Goal: Information Seeking & Learning: Find specific fact

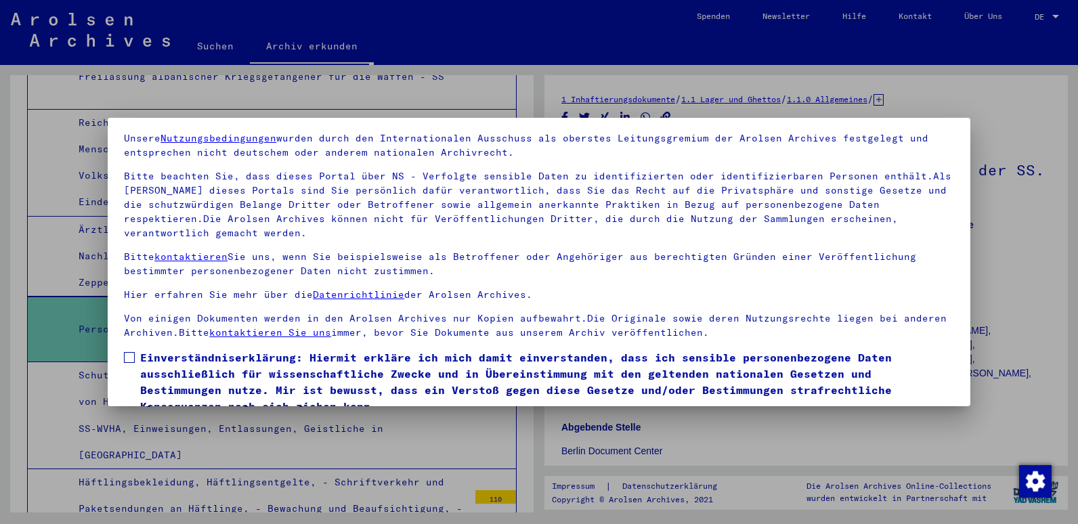
scroll to position [104, 0]
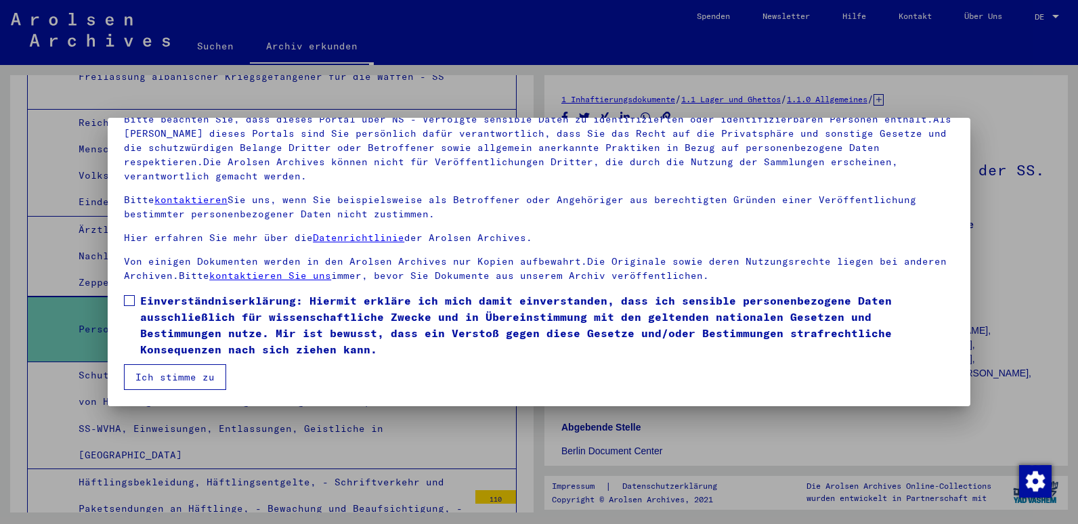
click at [152, 379] on button "Ich stimme zu" at bounding box center [175, 377] width 102 height 26
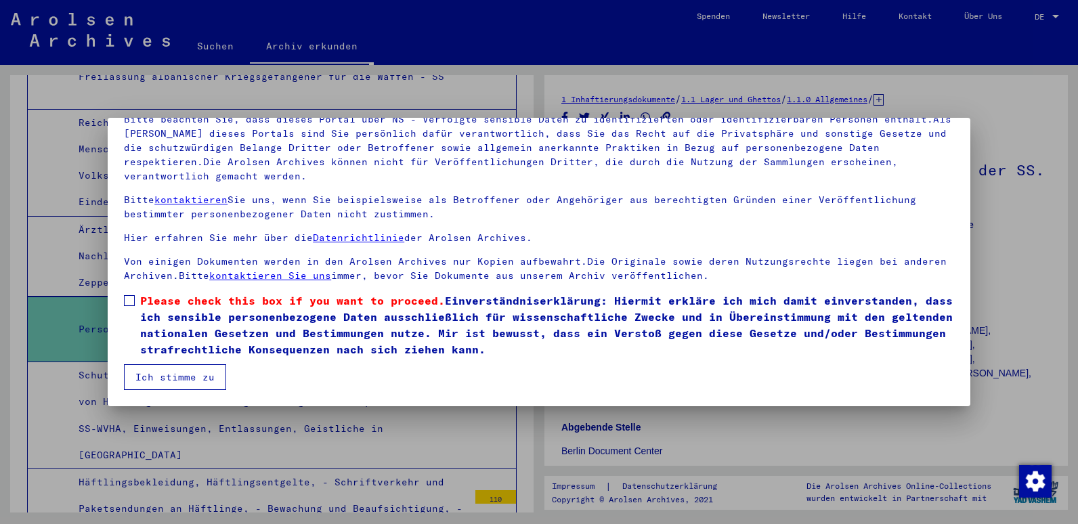
click at [129, 301] on span at bounding box center [129, 300] width 11 height 11
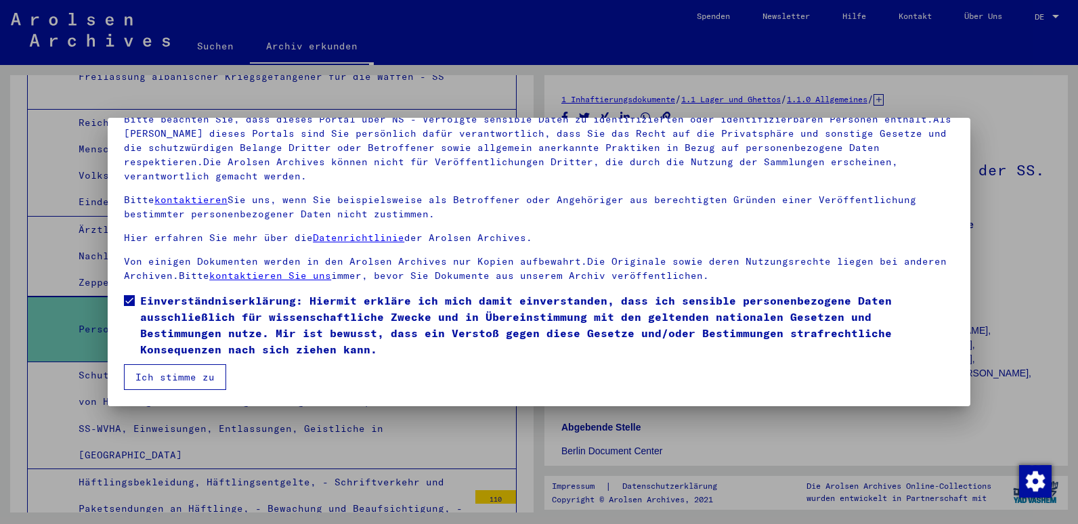
click at [188, 381] on button "Ich stimme zu" at bounding box center [175, 377] width 102 height 26
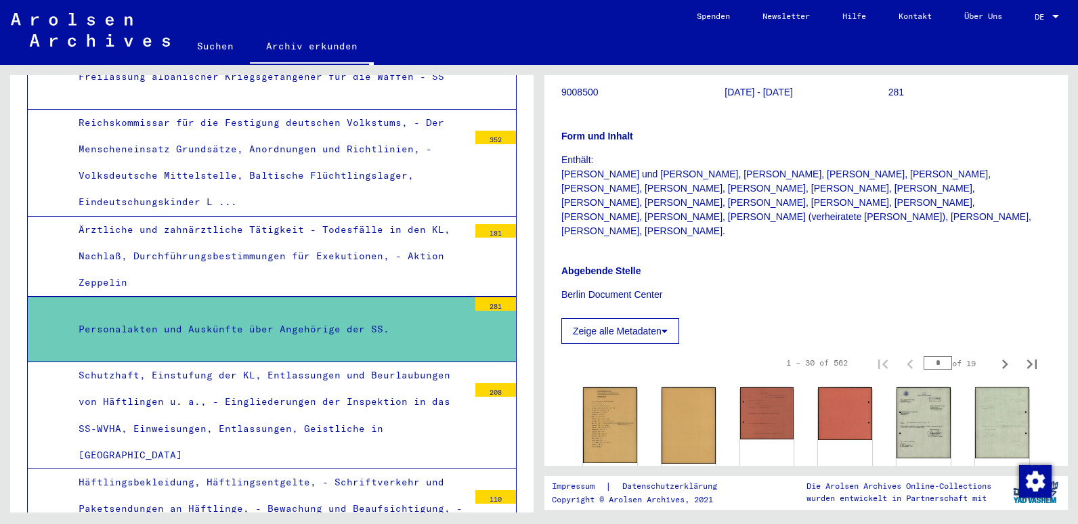
scroll to position [135, 0]
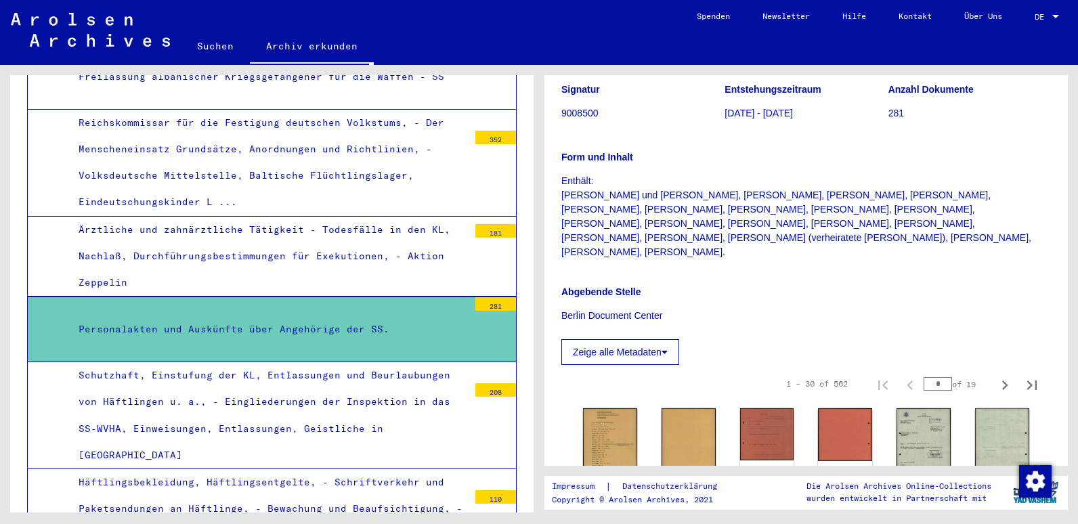
click at [668, 348] on icon at bounding box center [665, 352] width 6 height 9
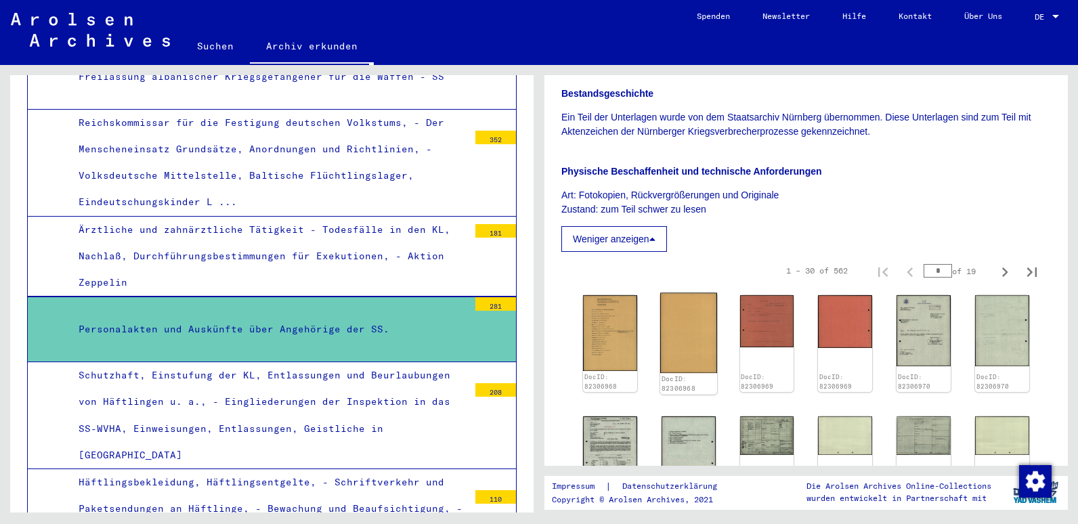
scroll to position [474, 0]
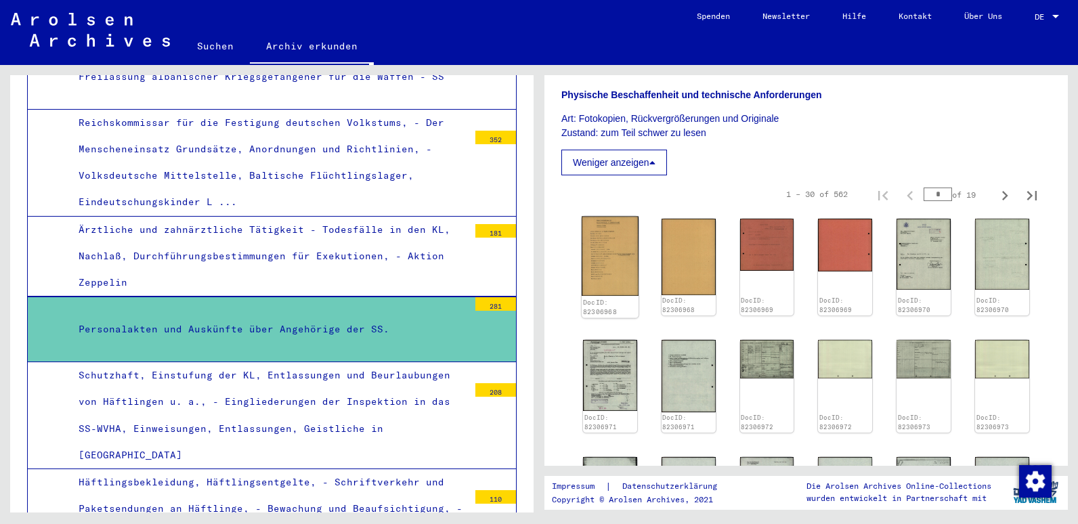
click at [609, 253] on img at bounding box center [610, 257] width 57 height 80
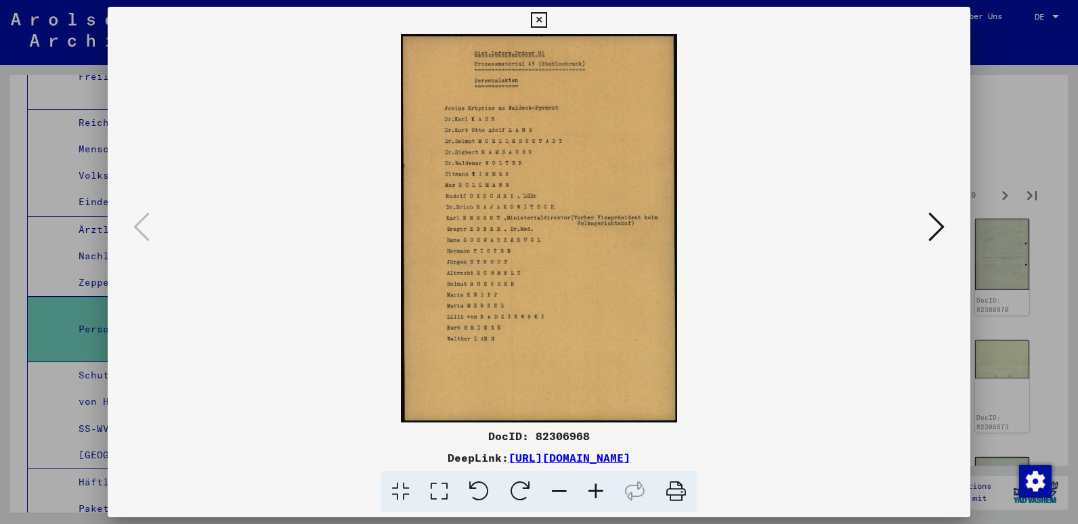
click at [925, 227] on button at bounding box center [937, 228] width 24 height 39
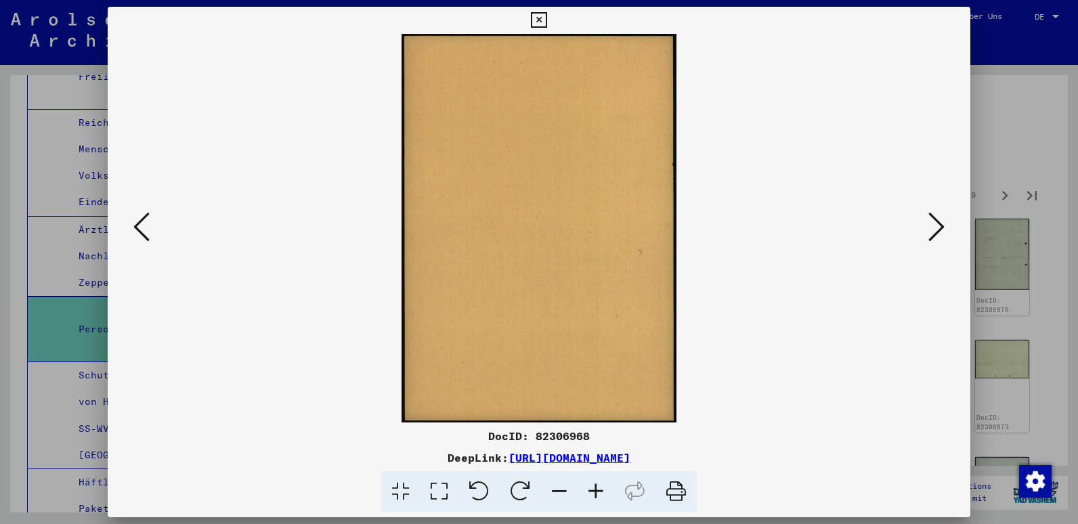
click at [942, 226] on icon at bounding box center [937, 227] width 16 height 33
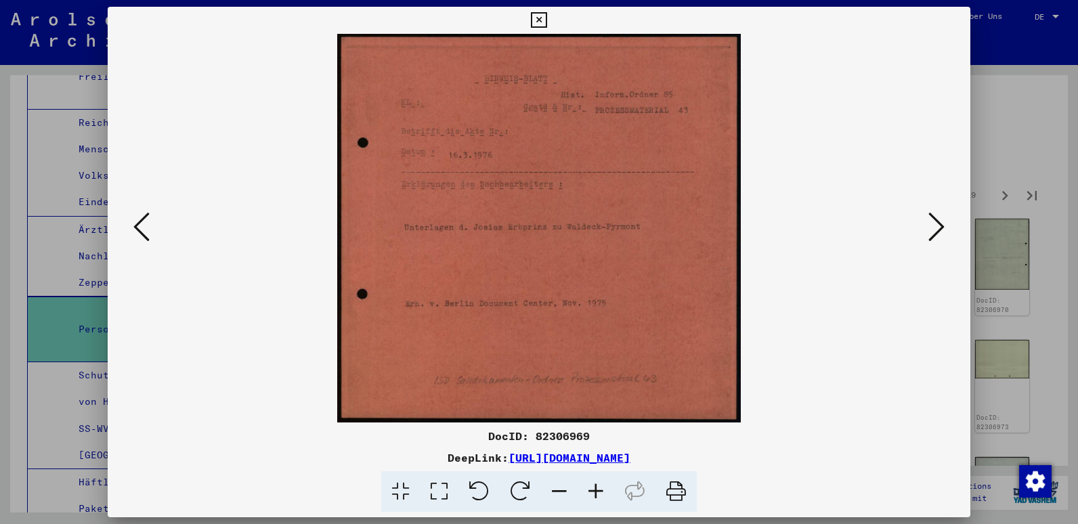
click at [942, 226] on icon at bounding box center [937, 227] width 16 height 33
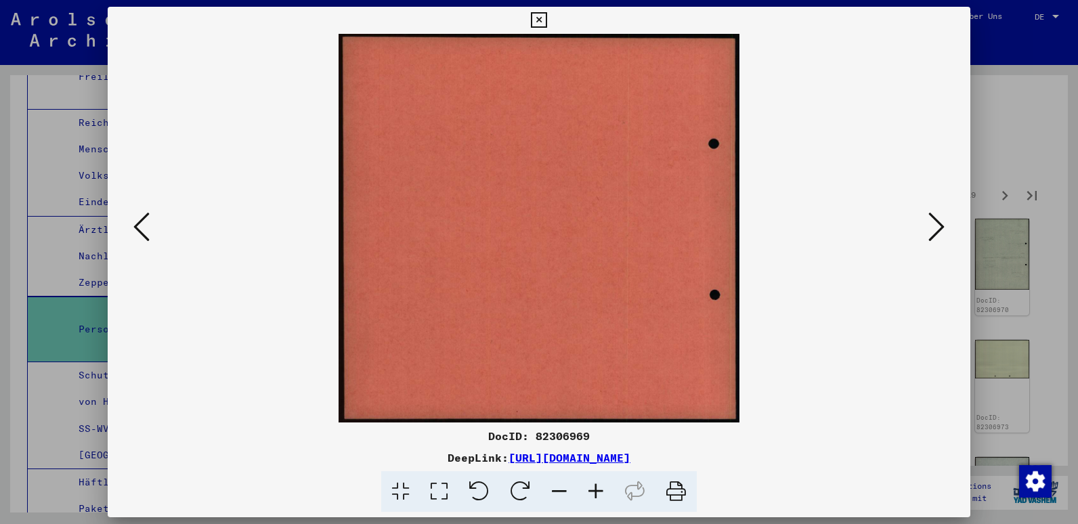
click at [942, 226] on icon at bounding box center [937, 227] width 16 height 33
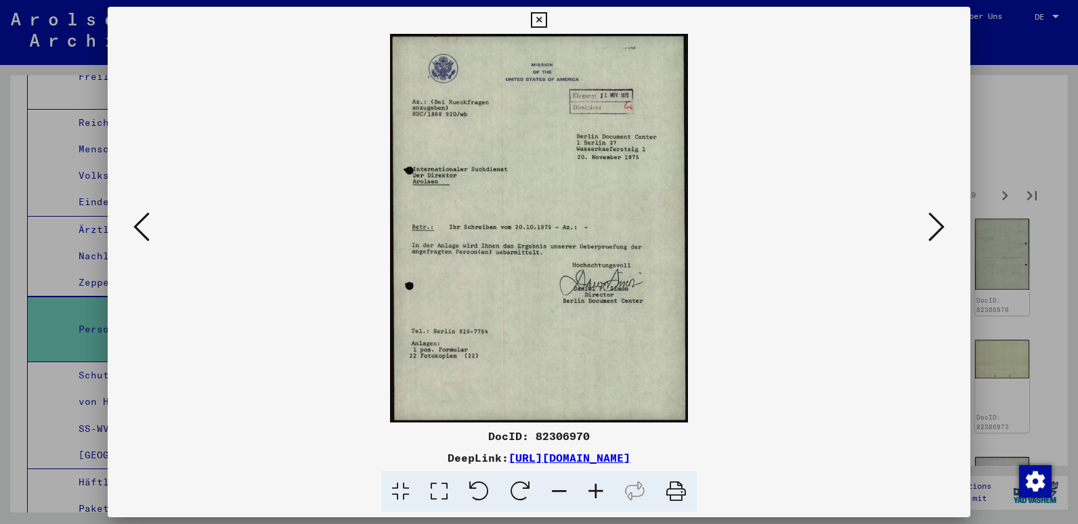
click at [942, 226] on icon at bounding box center [937, 227] width 16 height 33
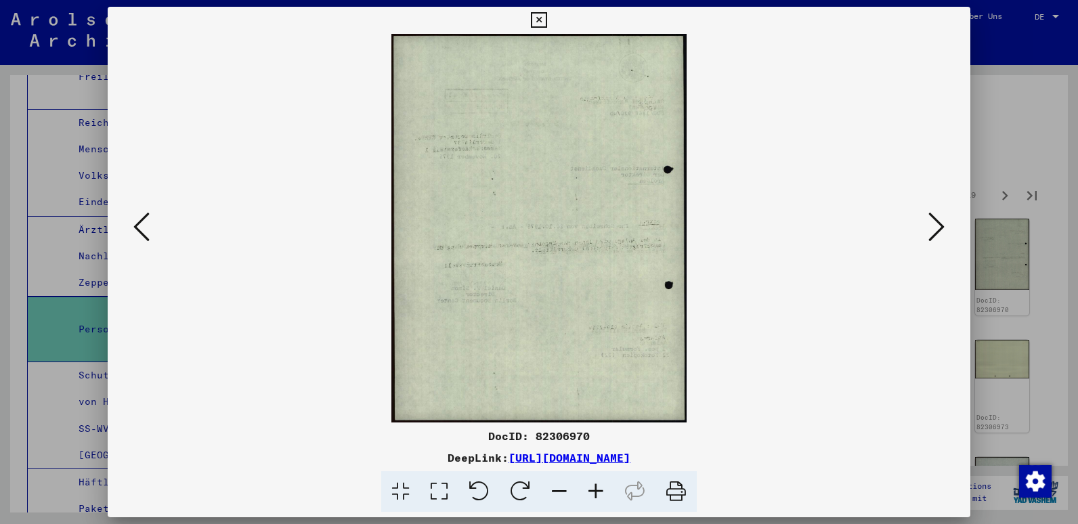
click at [942, 226] on icon at bounding box center [937, 227] width 16 height 33
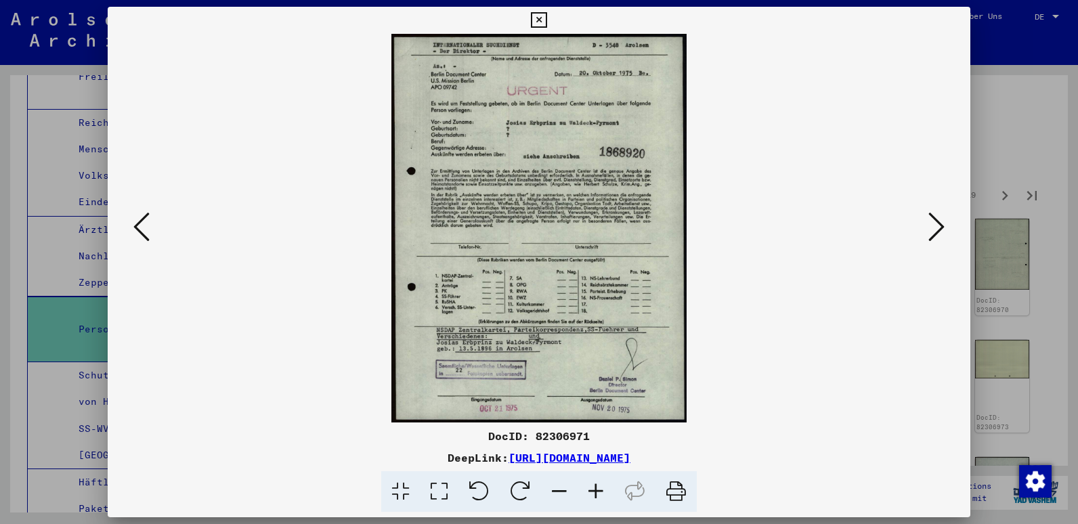
click at [932, 222] on icon at bounding box center [937, 227] width 16 height 33
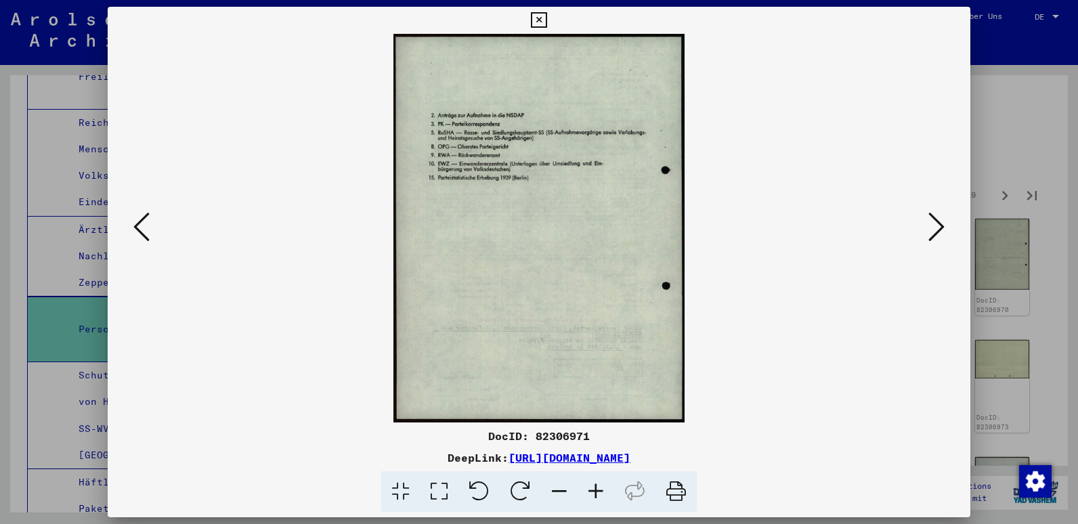
click at [932, 222] on icon at bounding box center [937, 227] width 16 height 33
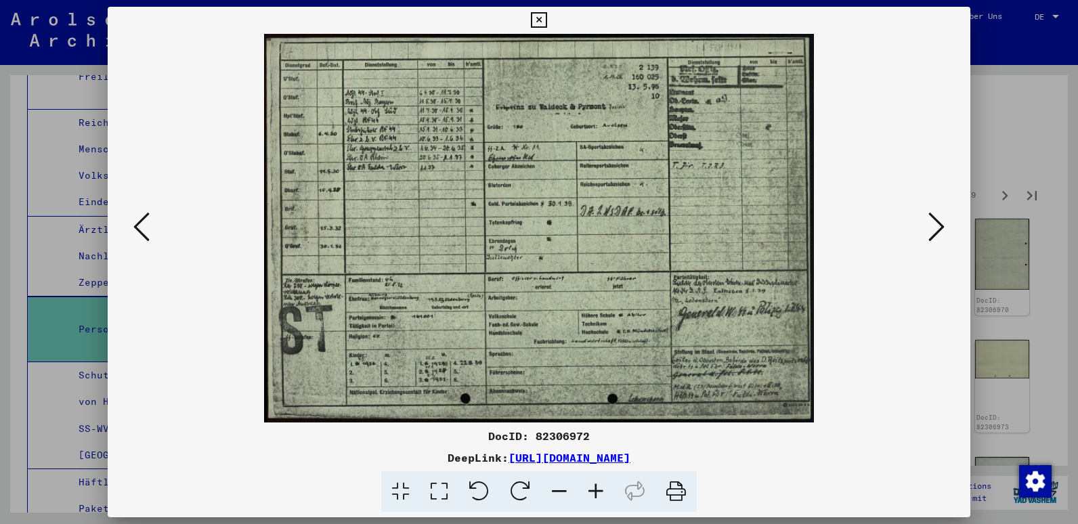
click at [932, 222] on icon at bounding box center [937, 227] width 16 height 33
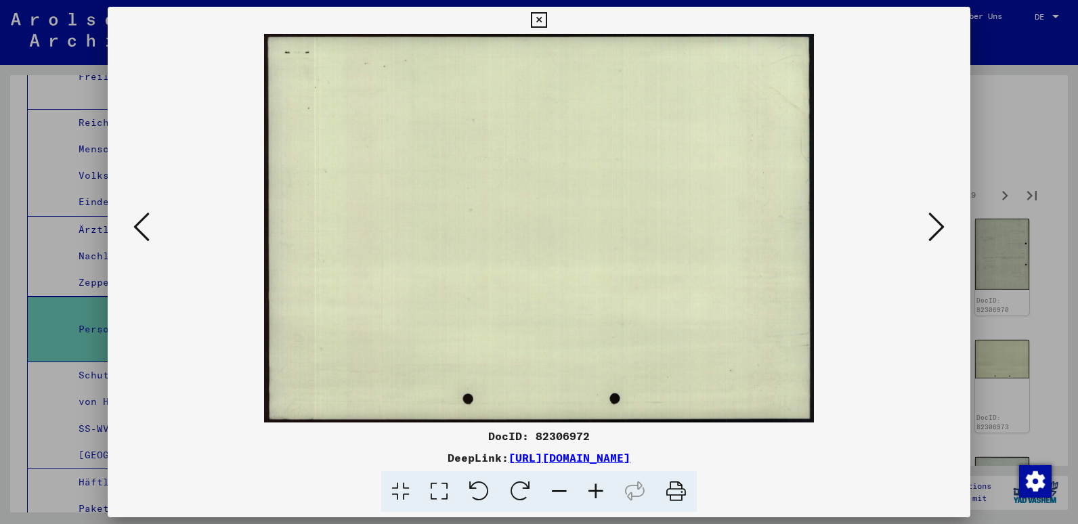
click at [932, 222] on icon at bounding box center [937, 227] width 16 height 33
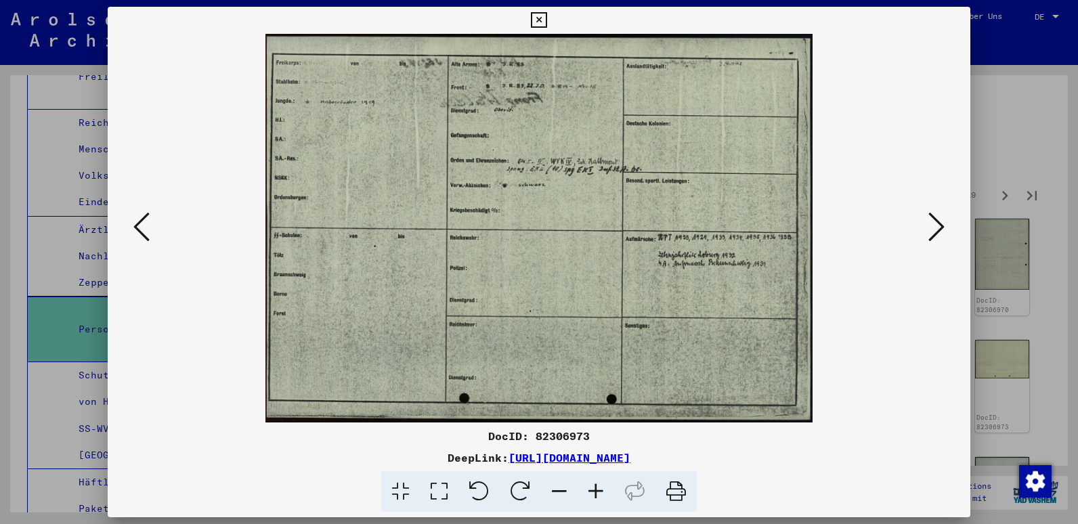
click at [932, 222] on icon at bounding box center [937, 227] width 16 height 33
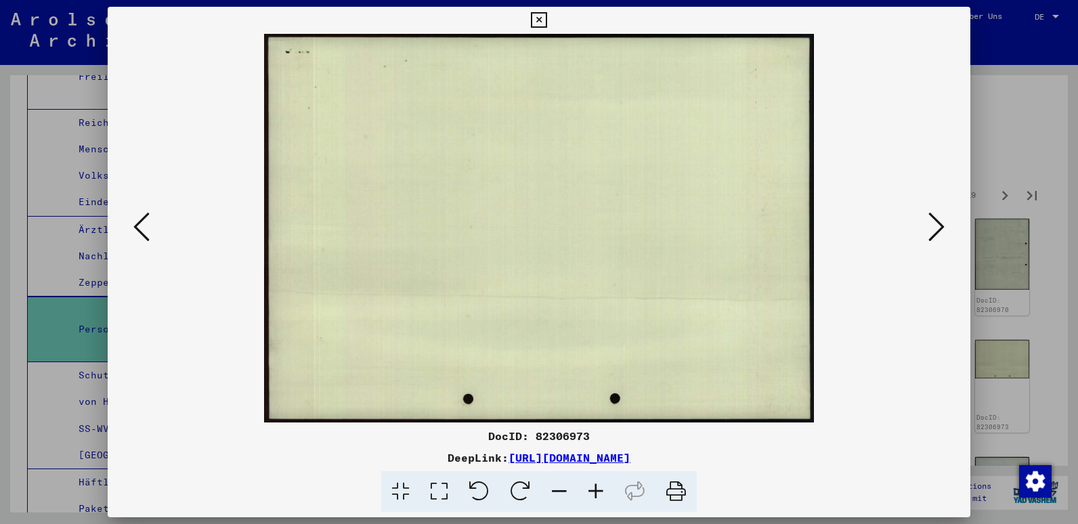
click at [932, 222] on icon at bounding box center [937, 227] width 16 height 33
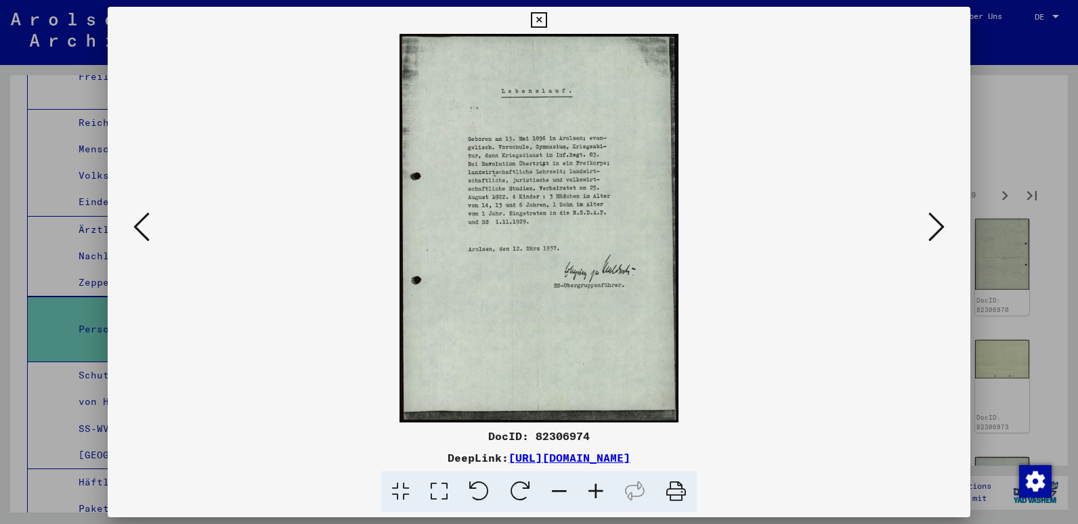
click at [598, 491] on icon at bounding box center [596, 492] width 37 height 41
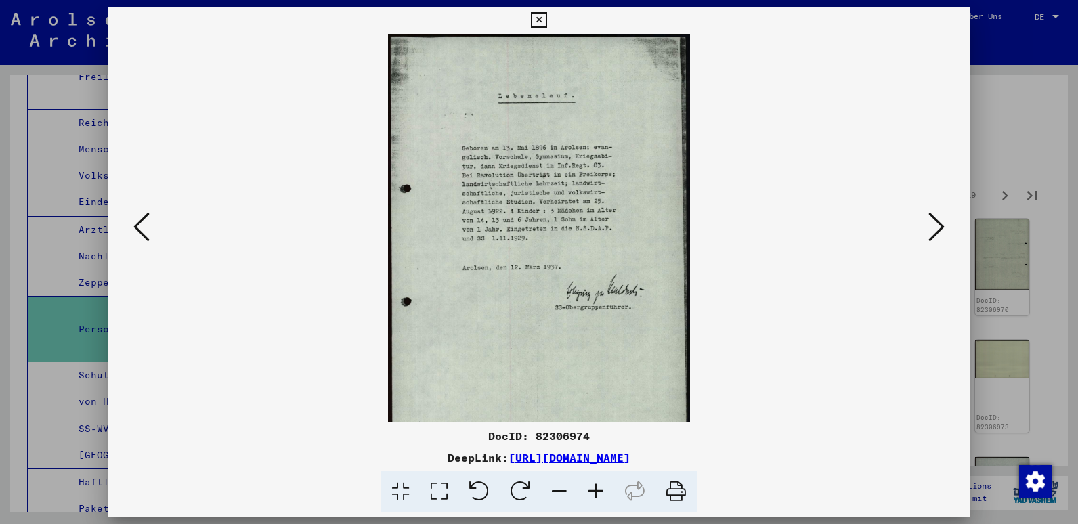
click at [598, 491] on icon at bounding box center [596, 492] width 37 height 41
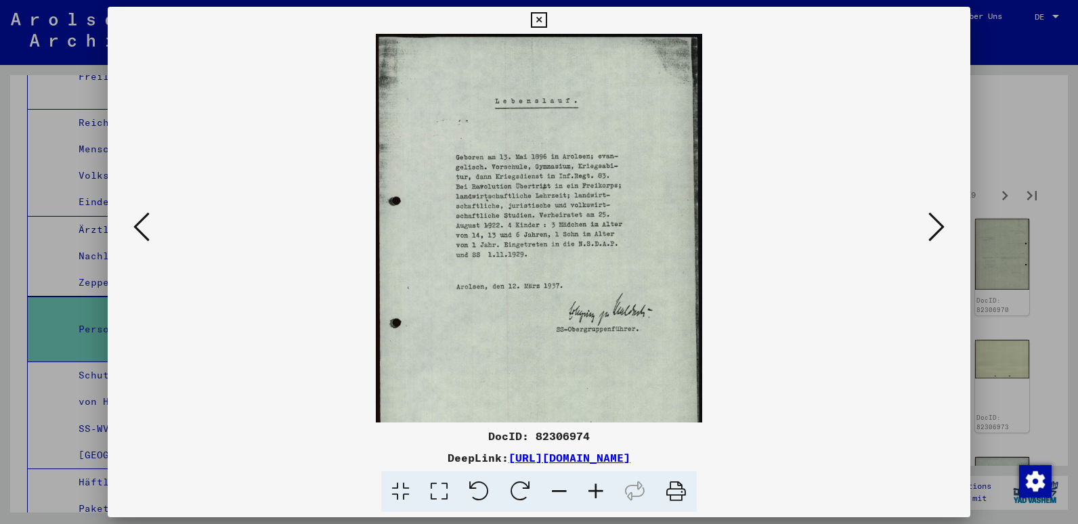
drag, startPoint x: 912, startPoint y: 121, endPoint x: 746, endPoint y: 144, distance: 167.6
click at [752, 161] on viewer-one-image at bounding box center [539, 228] width 771 height 389
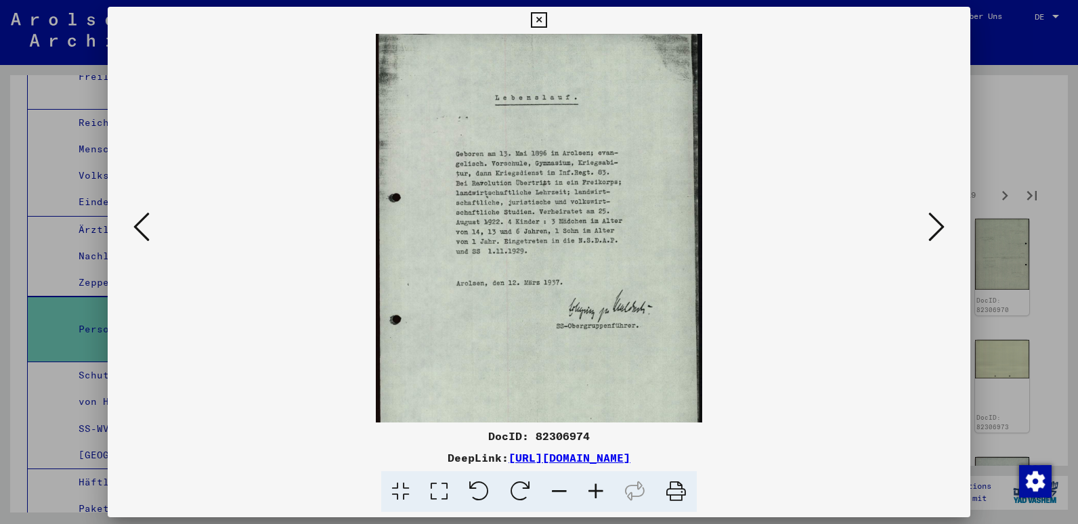
click at [540, 18] on icon at bounding box center [539, 20] width 16 height 16
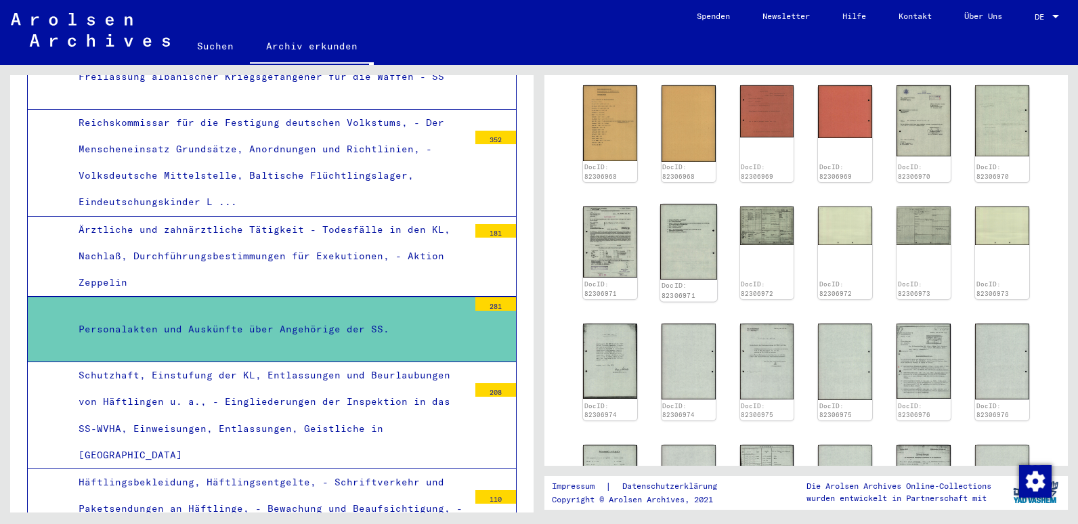
scroll to position [610, 0]
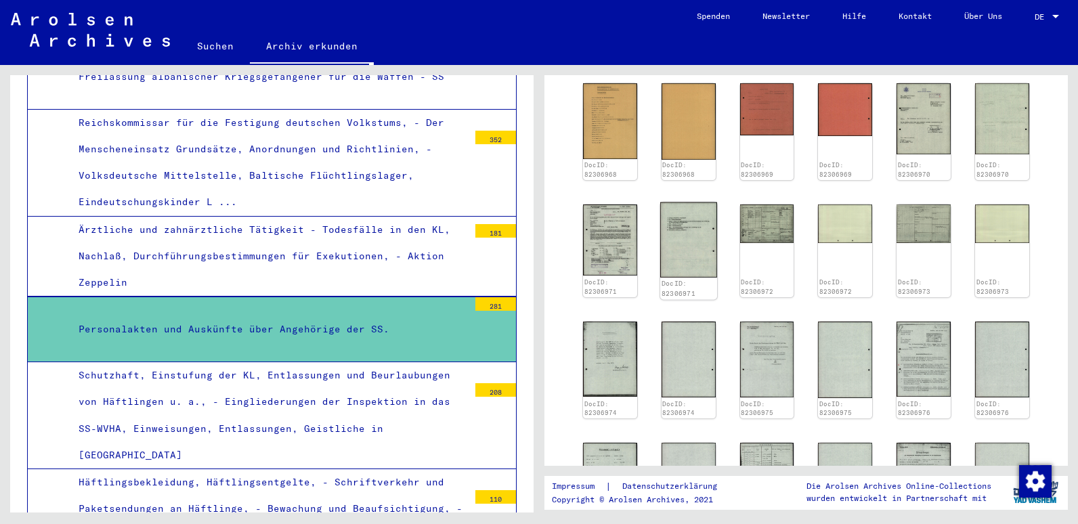
click at [696, 232] on img at bounding box center [689, 241] width 57 height 76
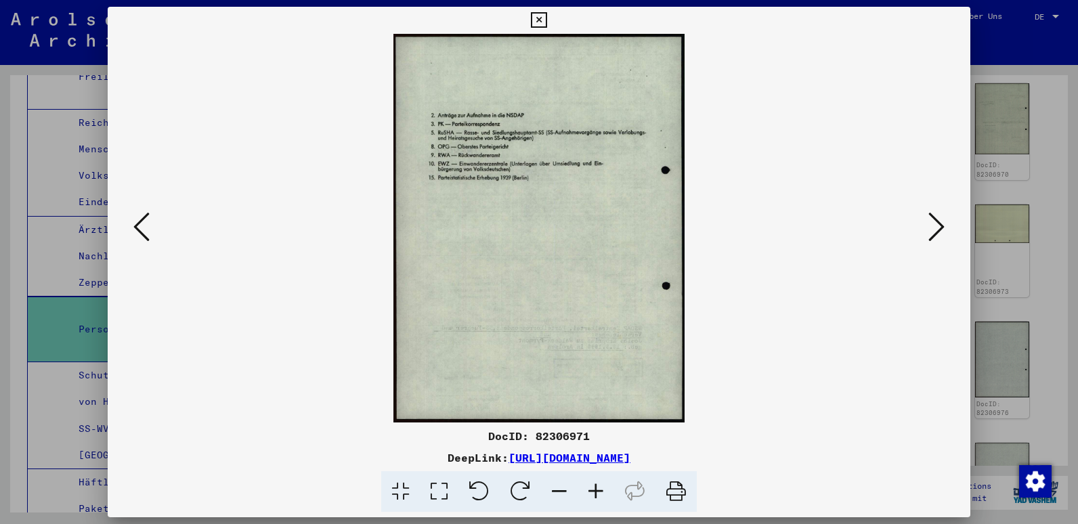
click at [936, 234] on icon at bounding box center [937, 227] width 16 height 33
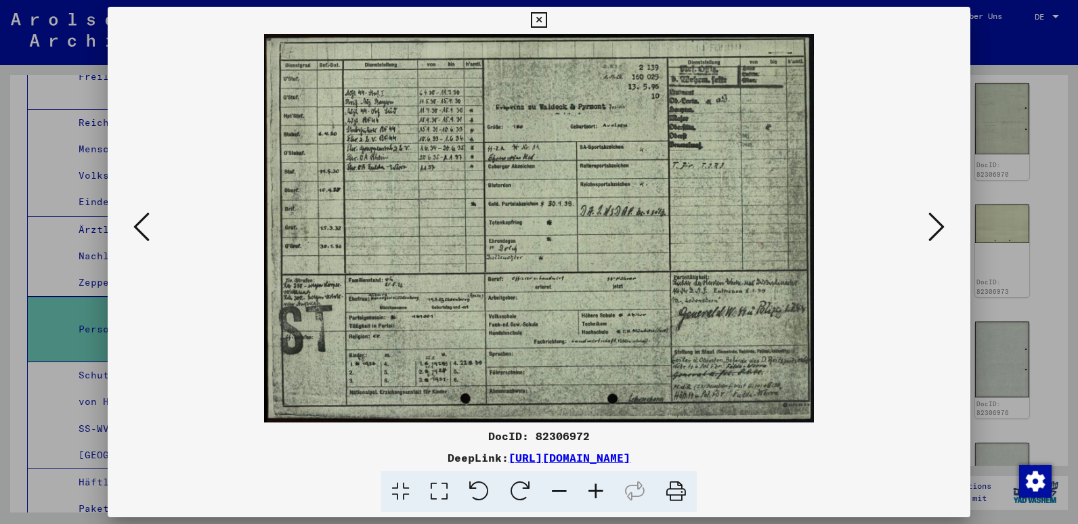
click at [936, 234] on icon at bounding box center [937, 227] width 16 height 33
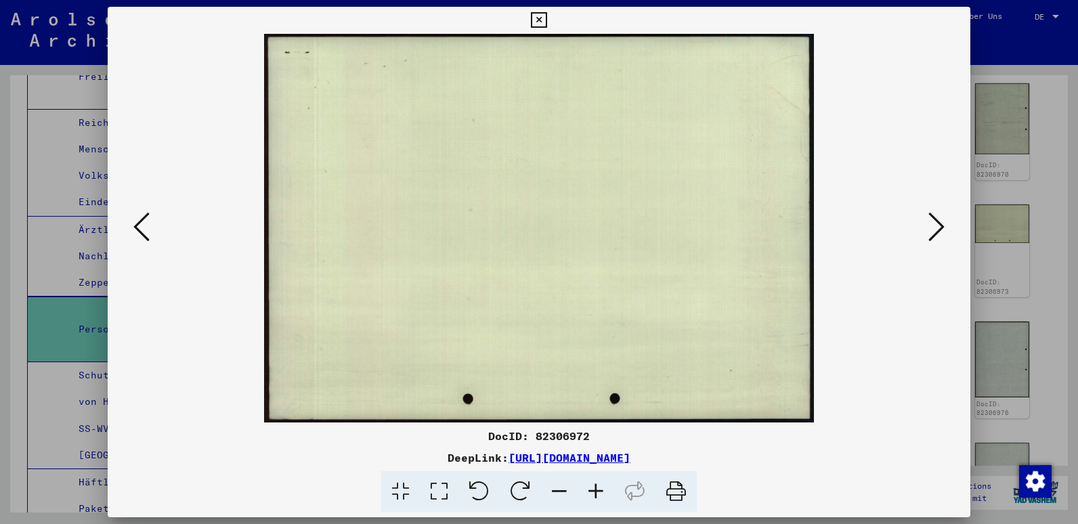
click at [936, 234] on icon at bounding box center [937, 227] width 16 height 33
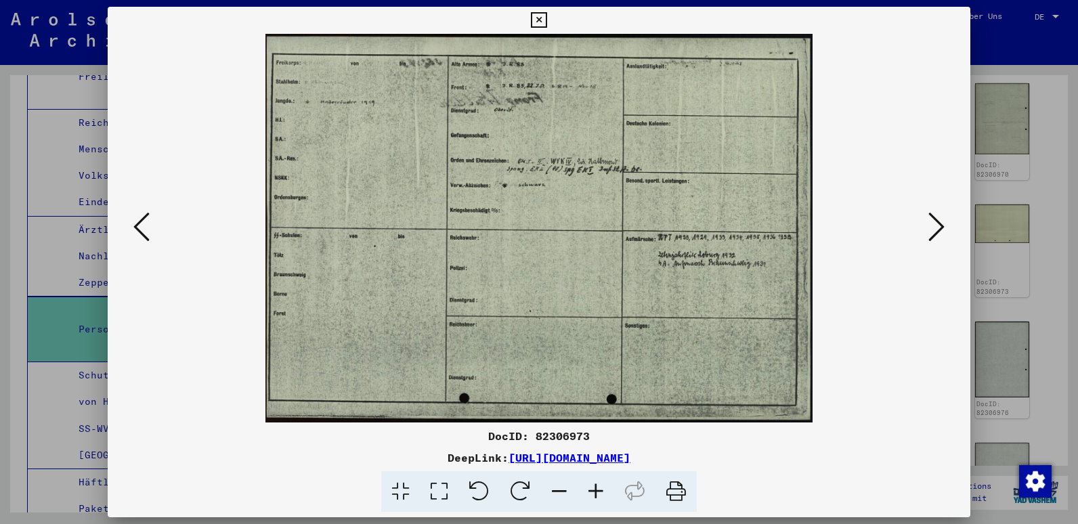
click at [936, 234] on icon at bounding box center [937, 227] width 16 height 33
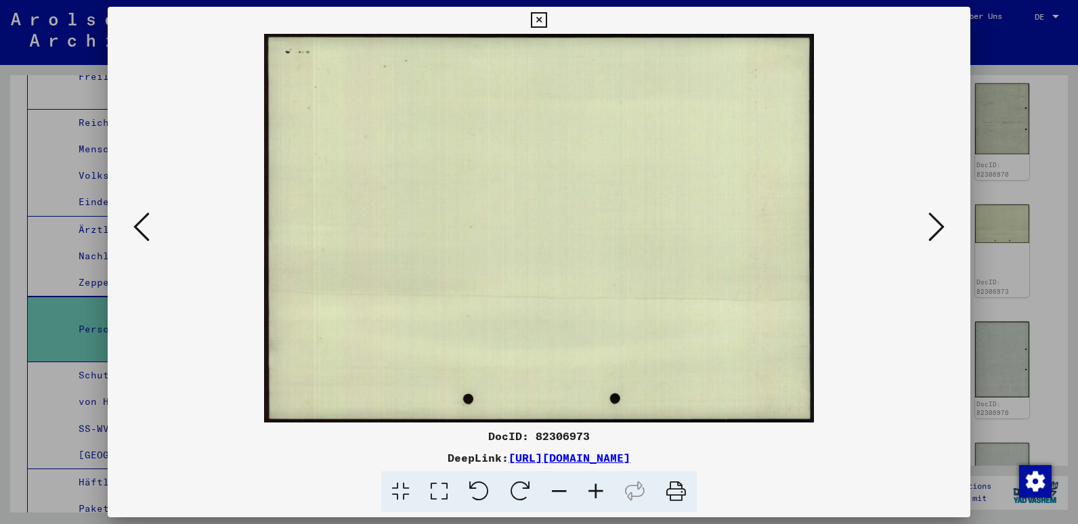
click at [936, 234] on icon at bounding box center [937, 227] width 16 height 33
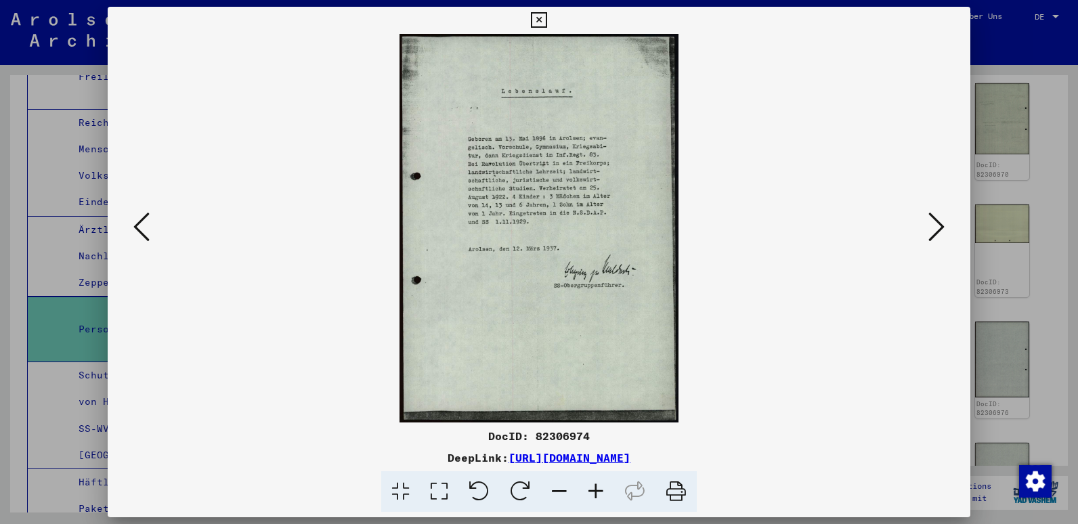
click at [936, 234] on icon at bounding box center [937, 227] width 16 height 33
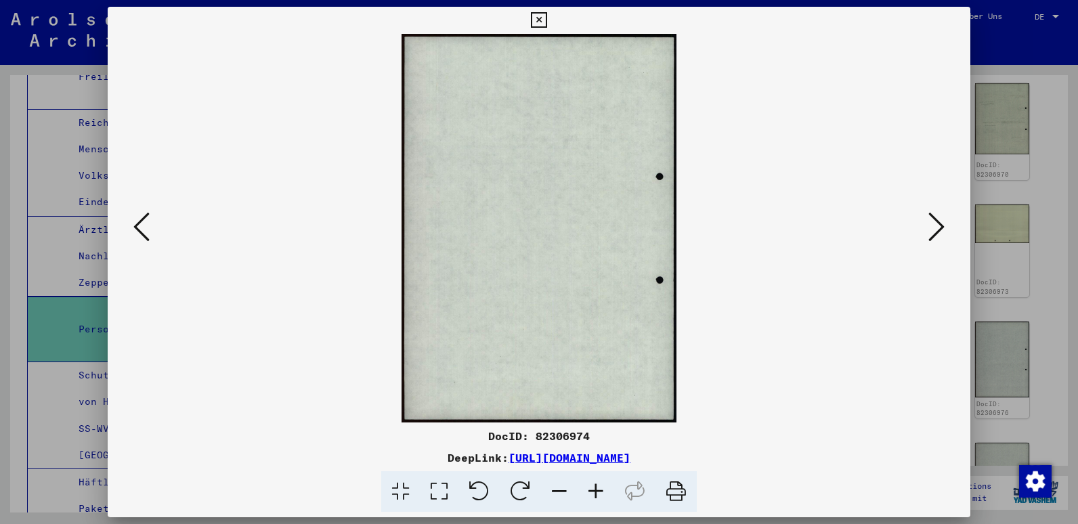
click at [936, 234] on icon at bounding box center [937, 227] width 16 height 33
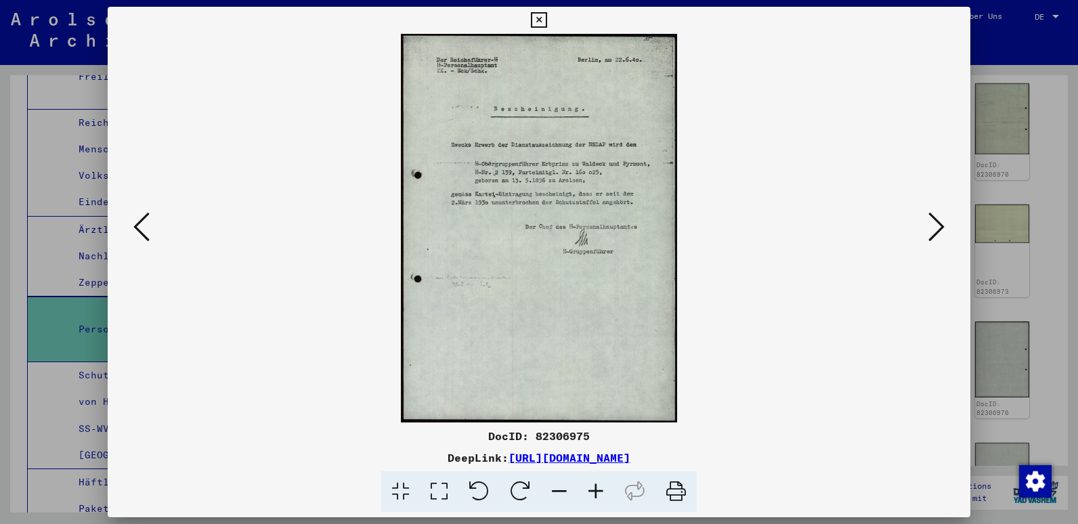
click at [595, 488] on icon at bounding box center [596, 492] width 37 height 41
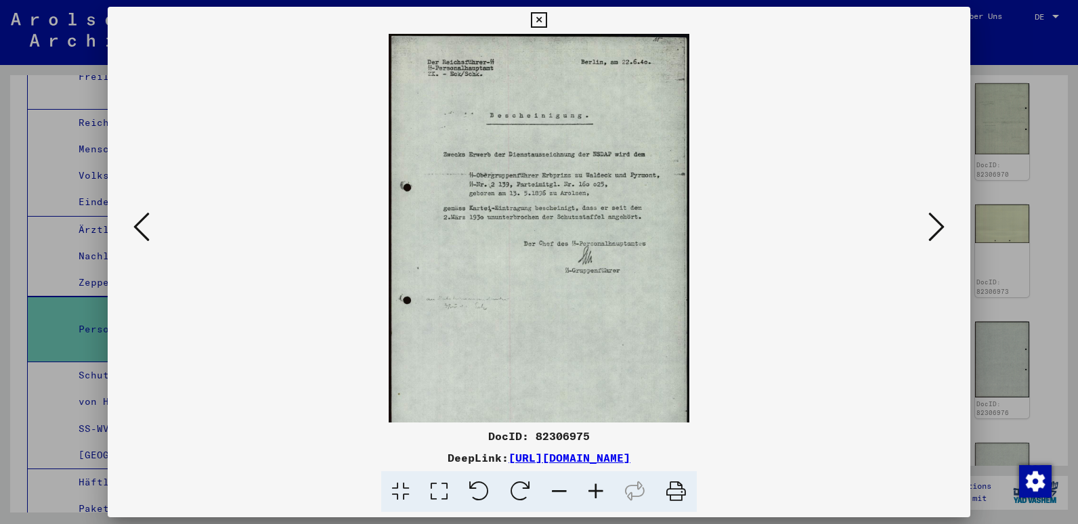
click at [595, 488] on icon at bounding box center [596, 492] width 37 height 41
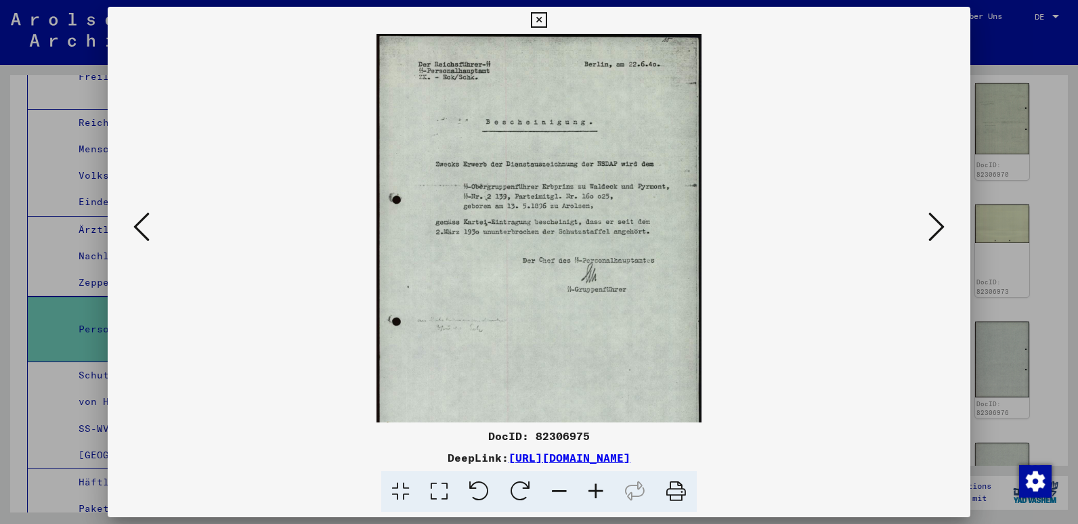
click at [595, 488] on icon at bounding box center [596, 492] width 37 height 41
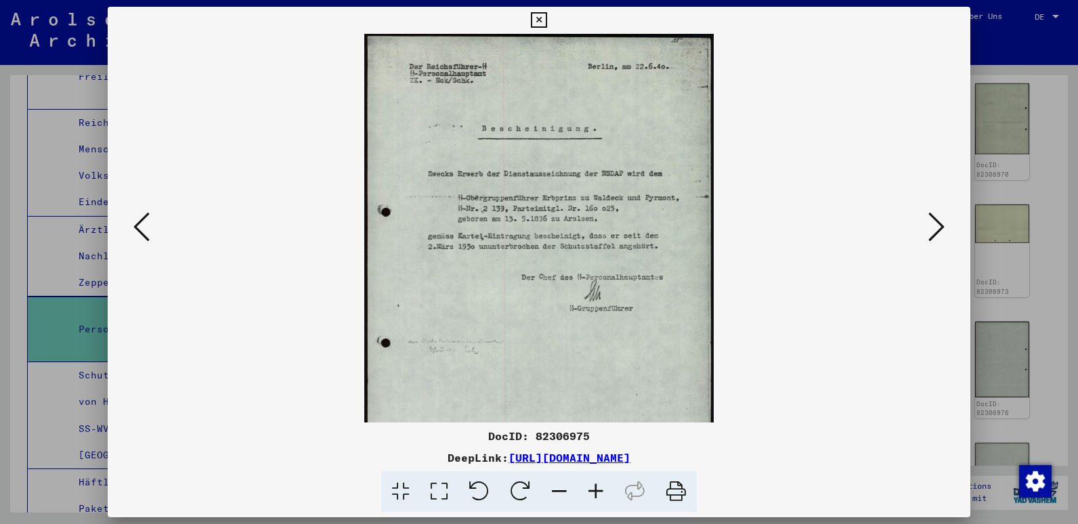
click at [939, 225] on icon at bounding box center [937, 227] width 16 height 33
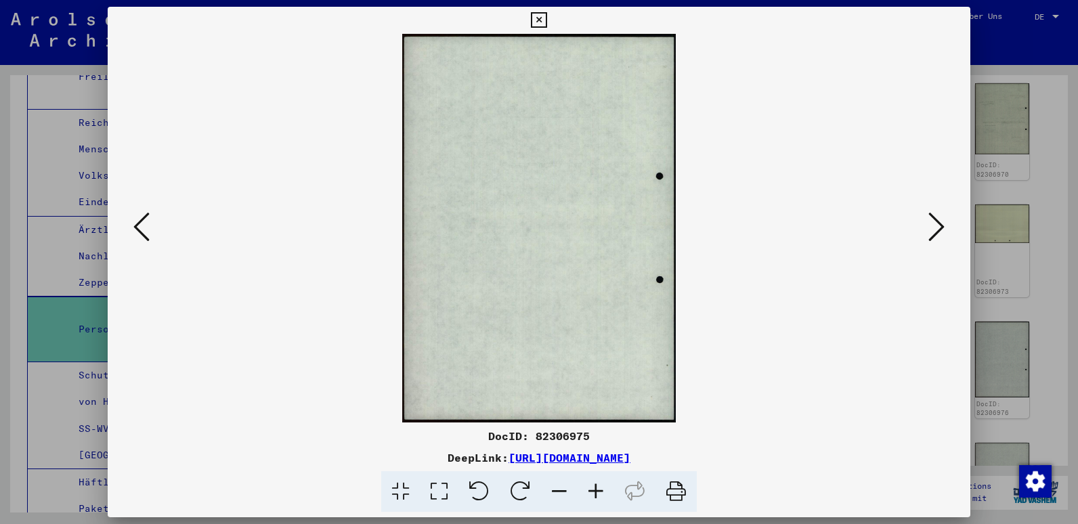
click at [939, 225] on icon at bounding box center [937, 227] width 16 height 33
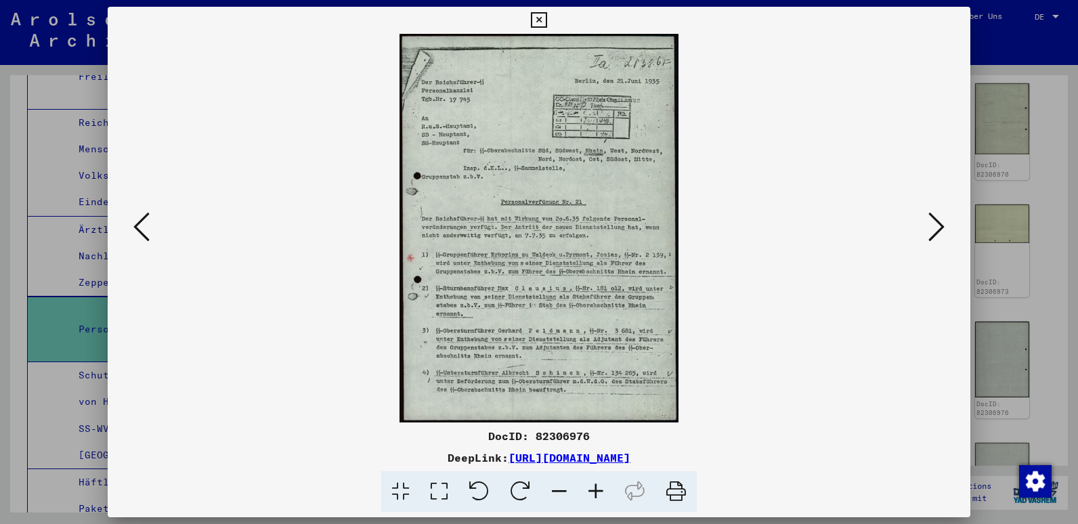
click at [939, 225] on icon at bounding box center [937, 227] width 16 height 33
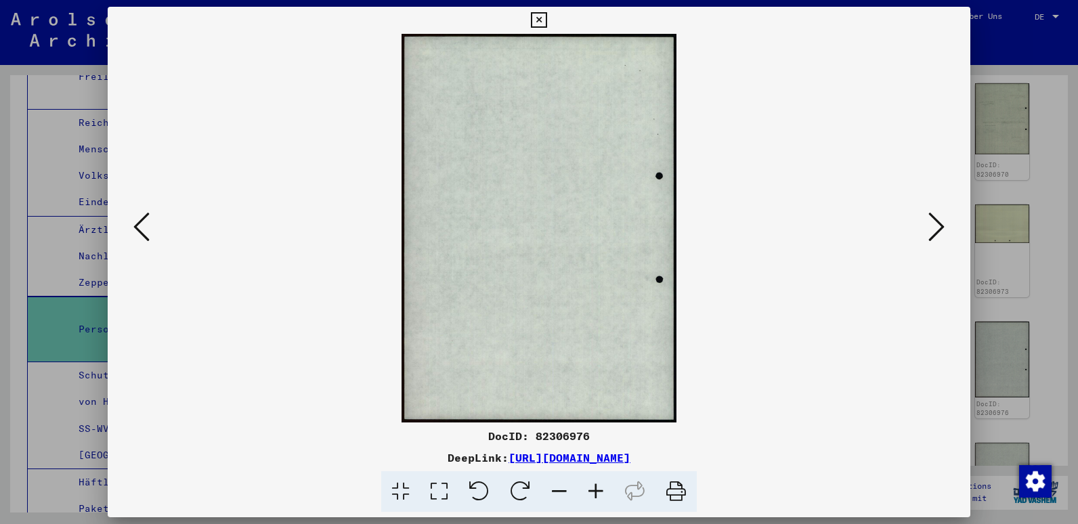
click at [939, 225] on icon at bounding box center [937, 227] width 16 height 33
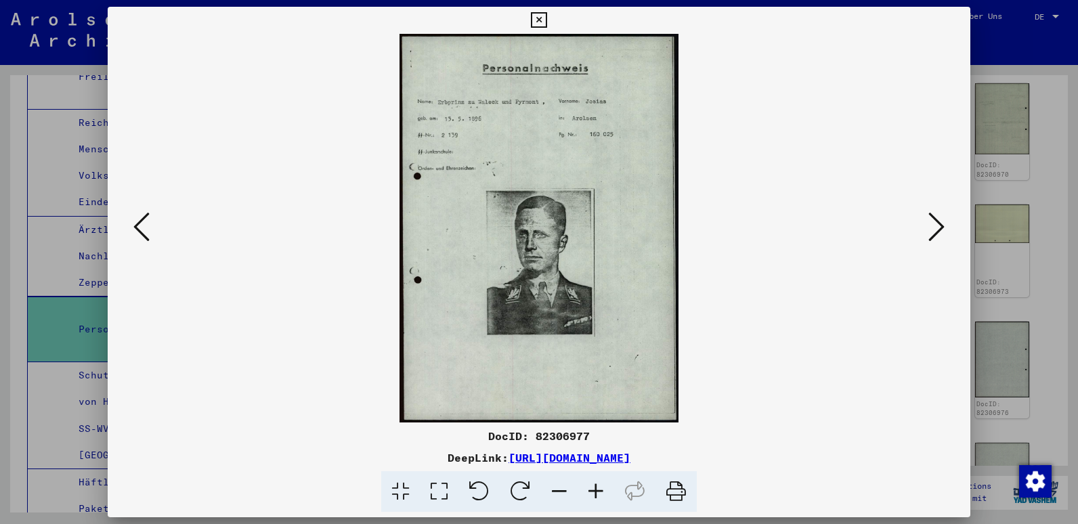
click at [939, 225] on icon at bounding box center [937, 227] width 16 height 33
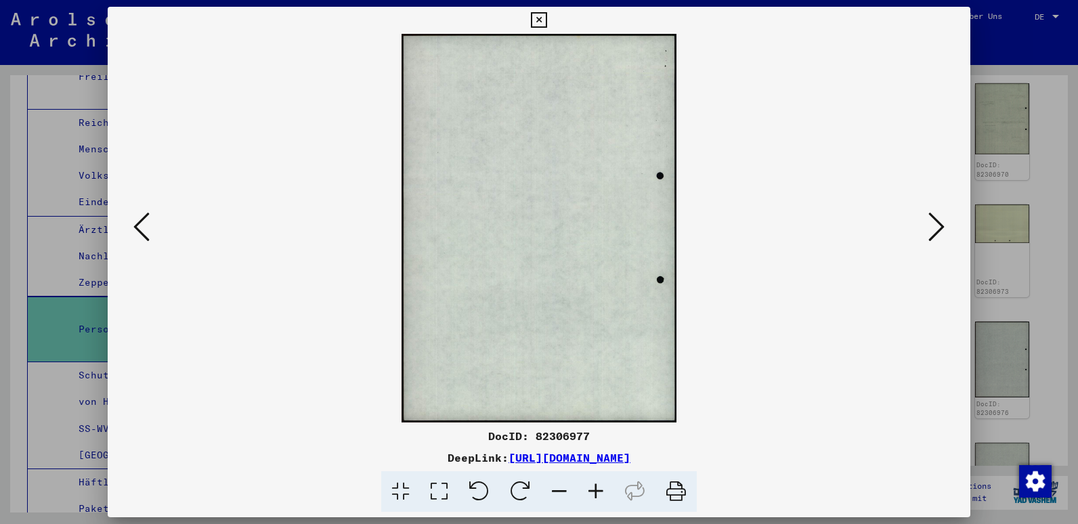
click at [939, 225] on icon at bounding box center [937, 227] width 16 height 33
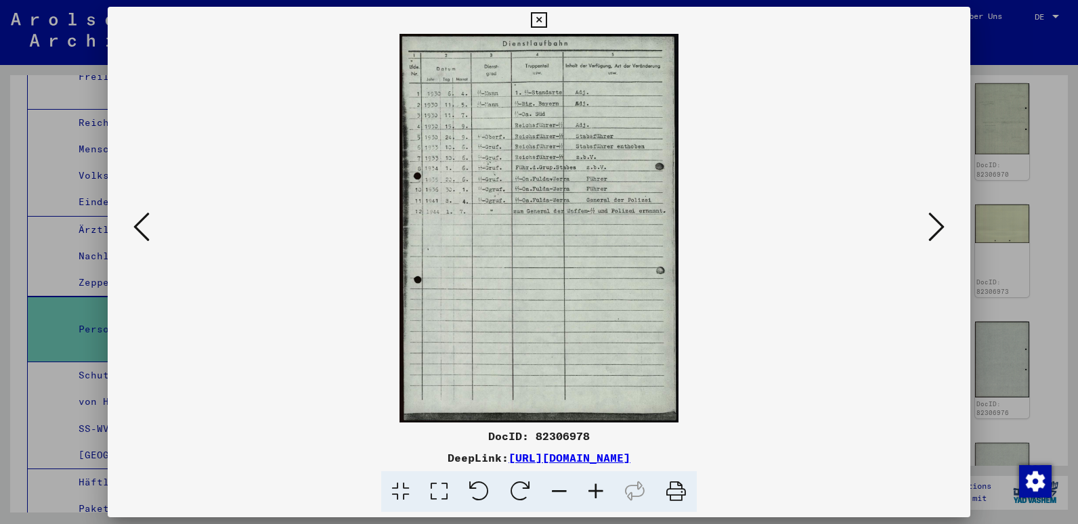
click at [939, 225] on icon at bounding box center [937, 227] width 16 height 33
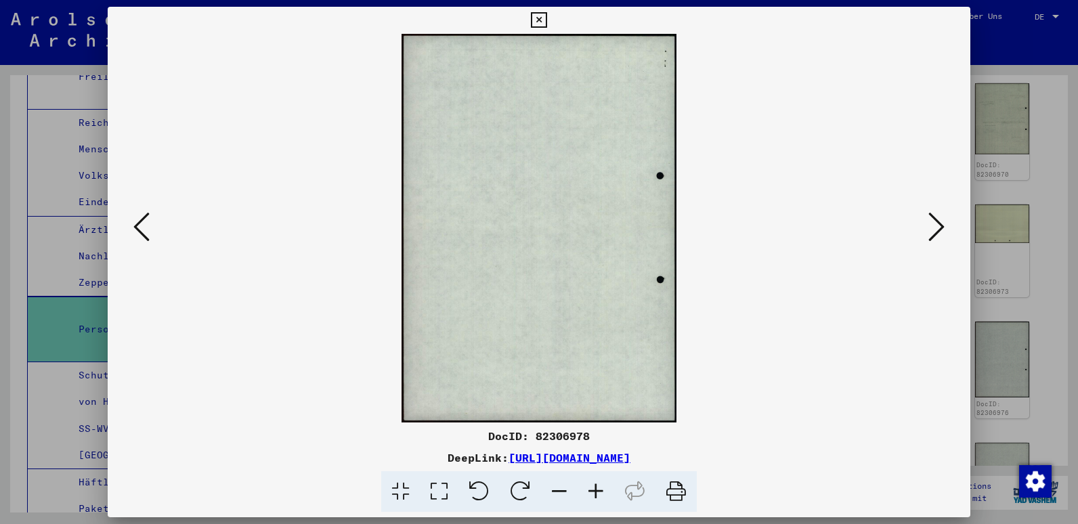
click at [144, 226] on icon at bounding box center [141, 227] width 16 height 33
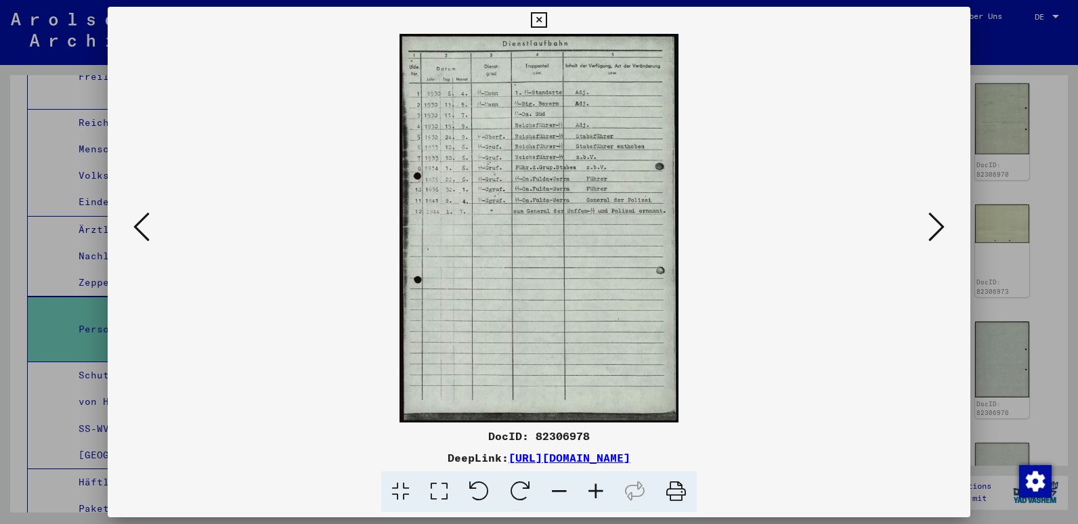
click at [938, 230] on icon at bounding box center [937, 227] width 16 height 33
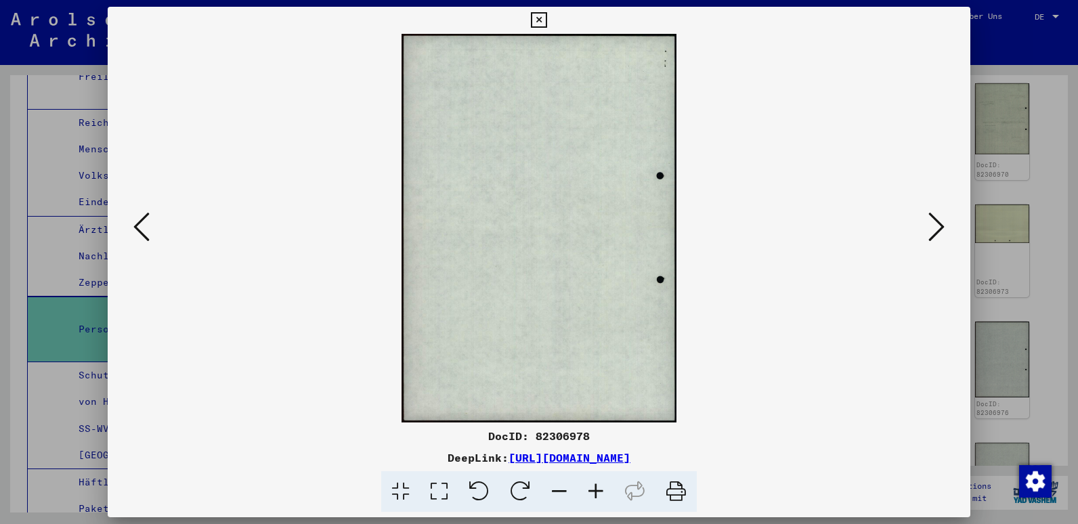
click at [938, 230] on icon at bounding box center [937, 227] width 16 height 33
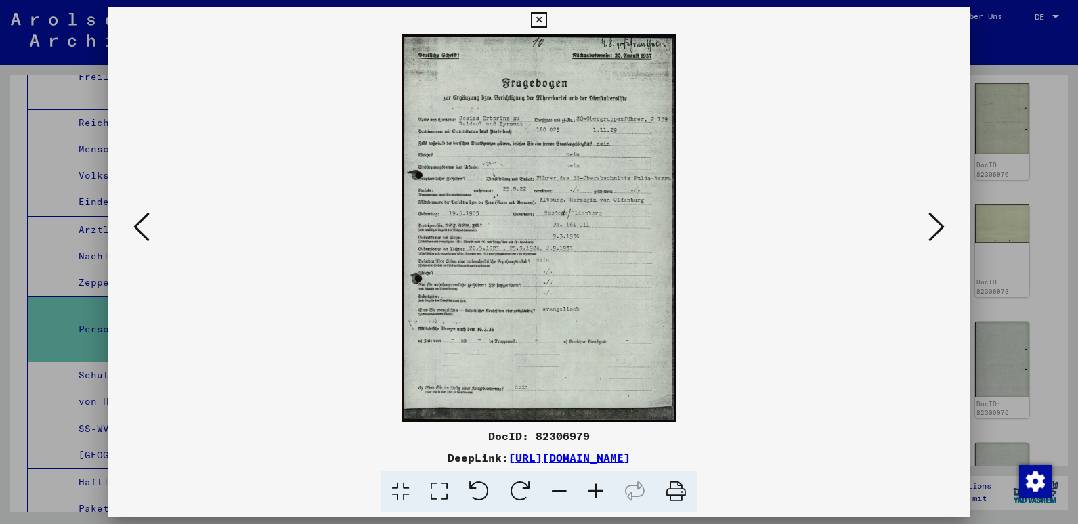
click at [938, 230] on icon at bounding box center [937, 227] width 16 height 33
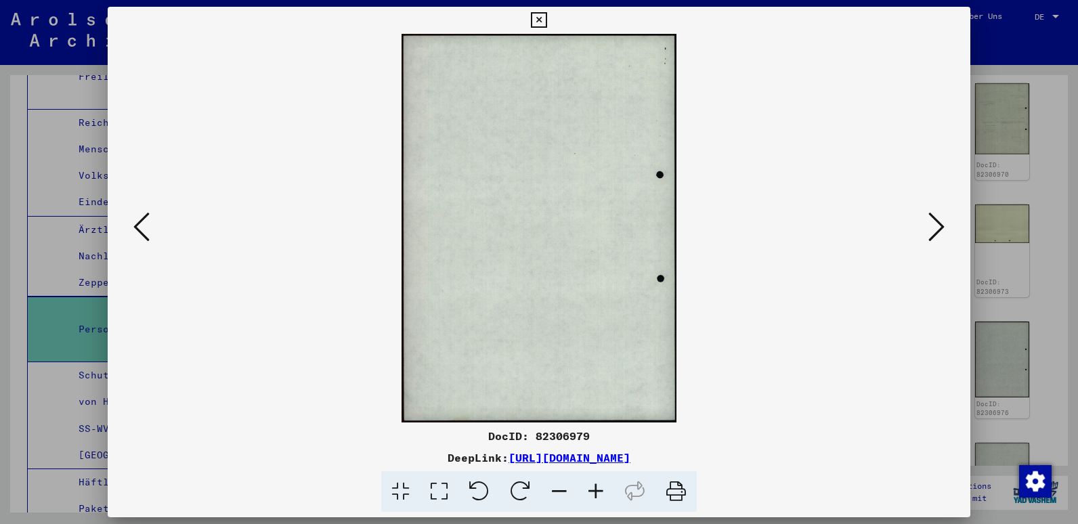
click at [938, 230] on icon at bounding box center [937, 227] width 16 height 33
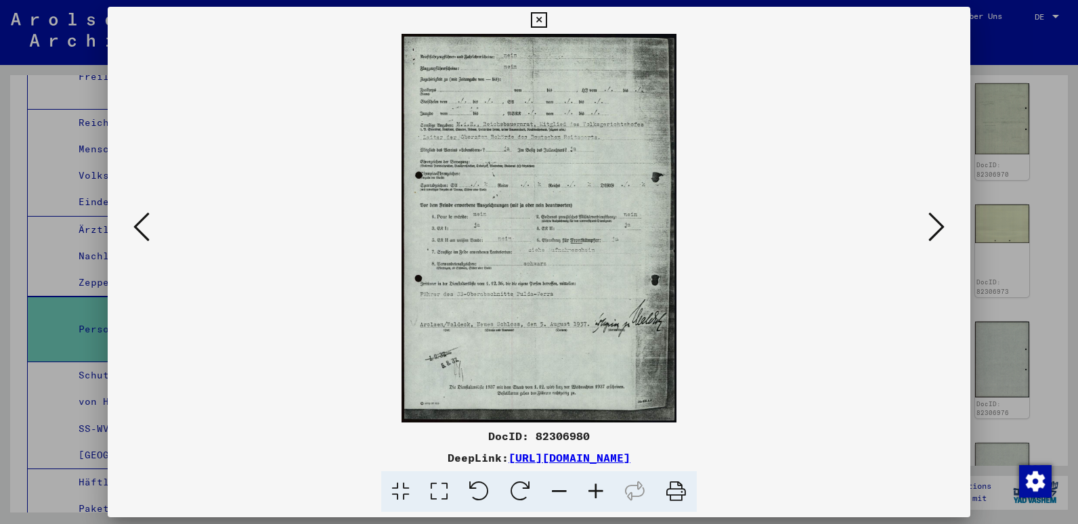
click at [938, 230] on icon at bounding box center [937, 227] width 16 height 33
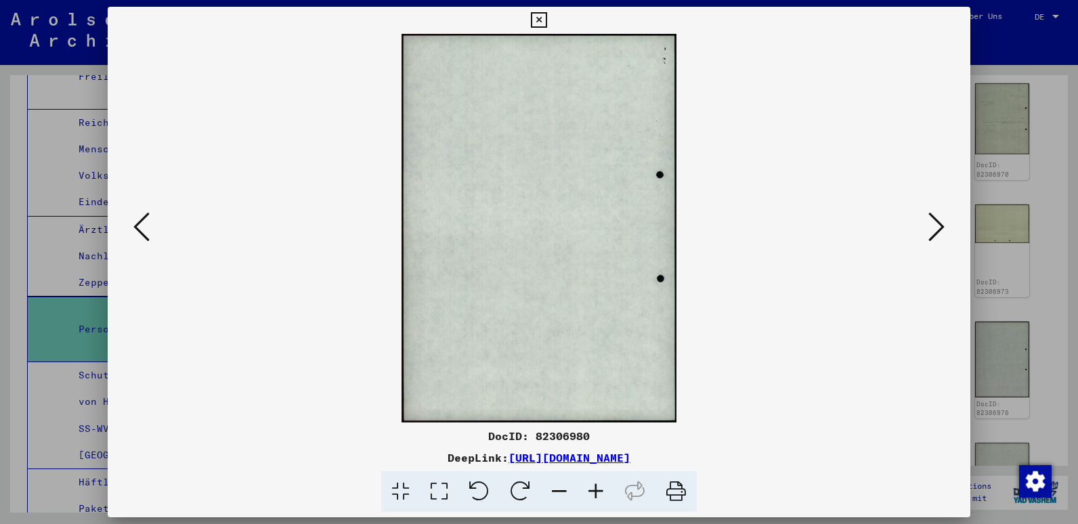
click at [938, 230] on icon at bounding box center [937, 227] width 16 height 33
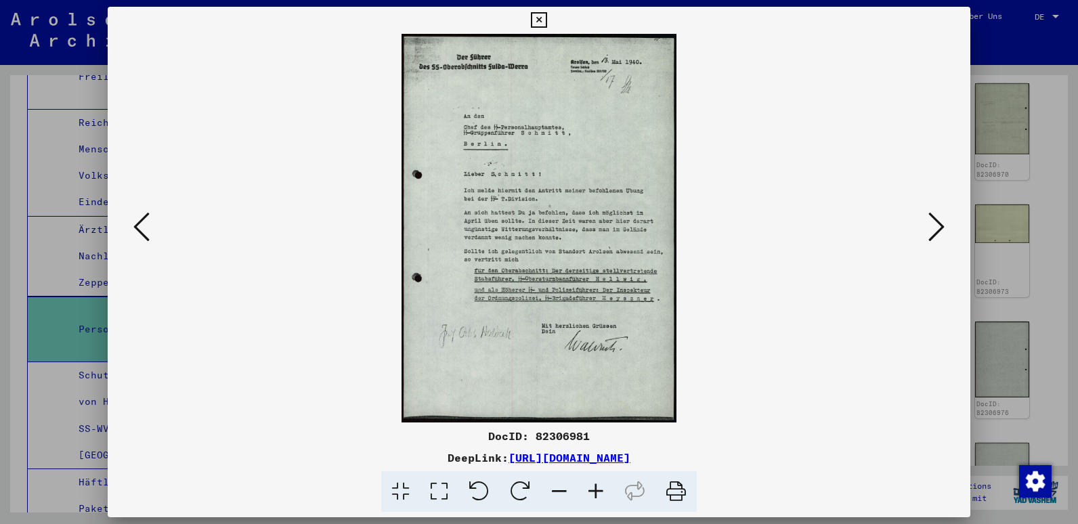
click at [938, 230] on icon at bounding box center [937, 227] width 16 height 33
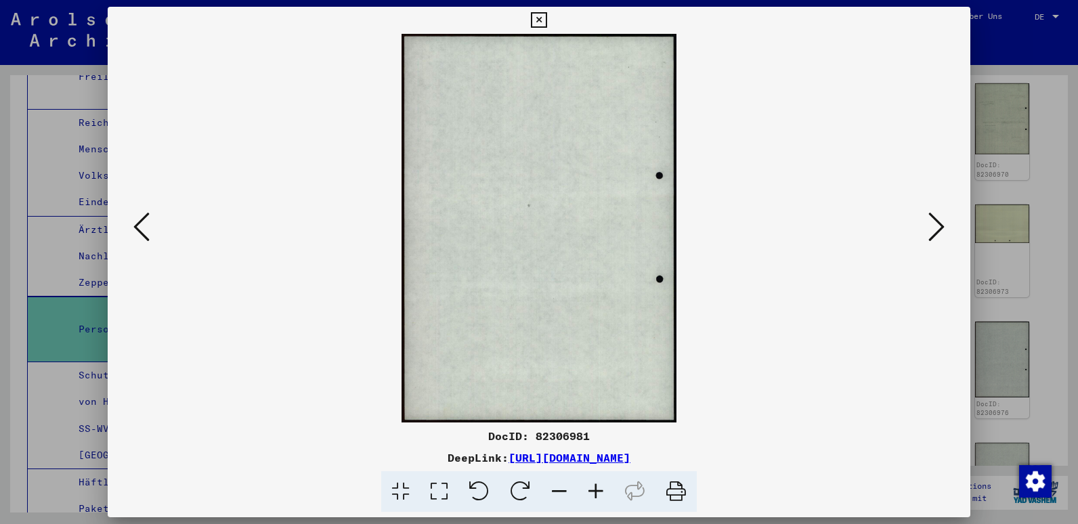
click at [938, 230] on icon at bounding box center [937, 227] width 16 height 33
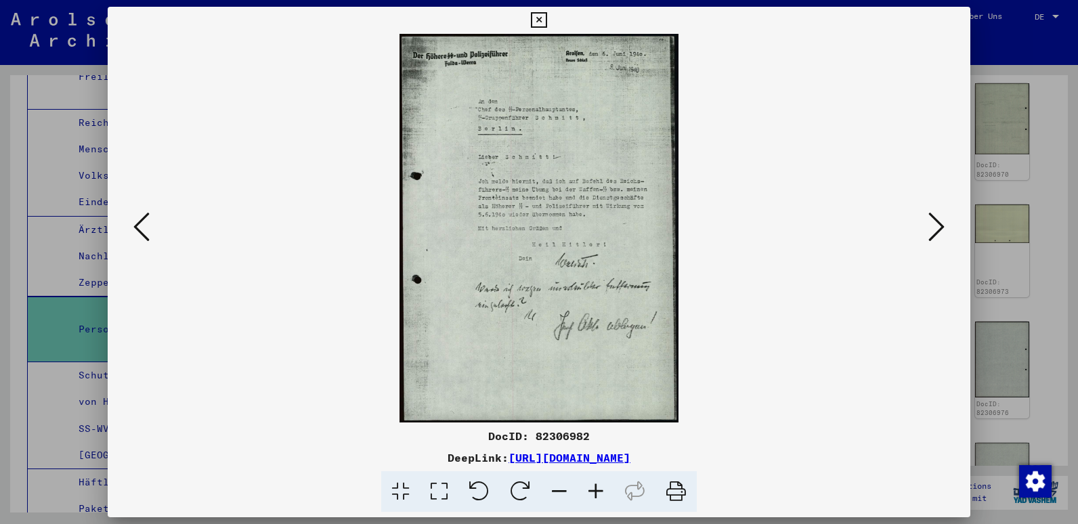
click at [938, 230] on icon at bounding box center [937, 227] width 16 height 33
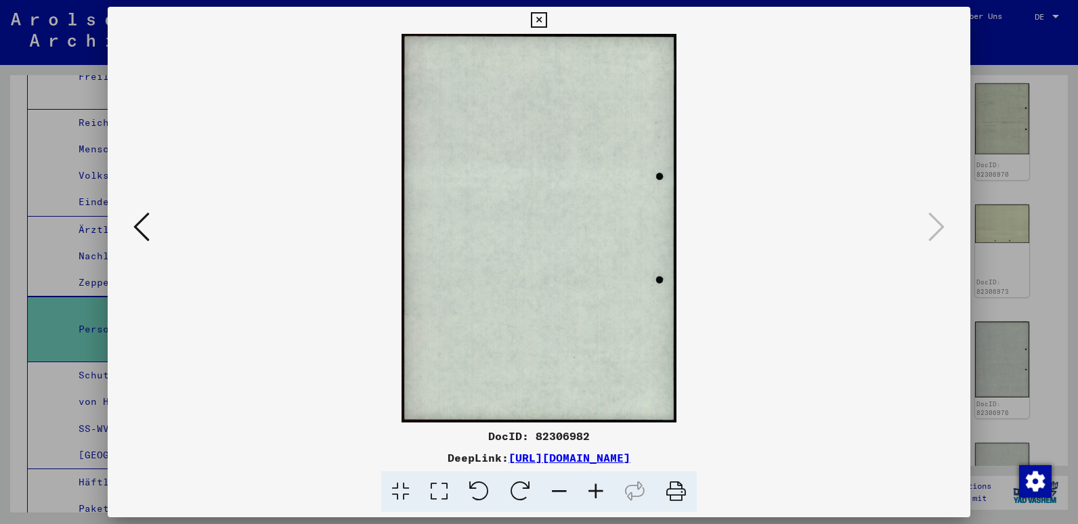
click at [535, 19] on icon at bounding box center [539, 20] width 16 height 16
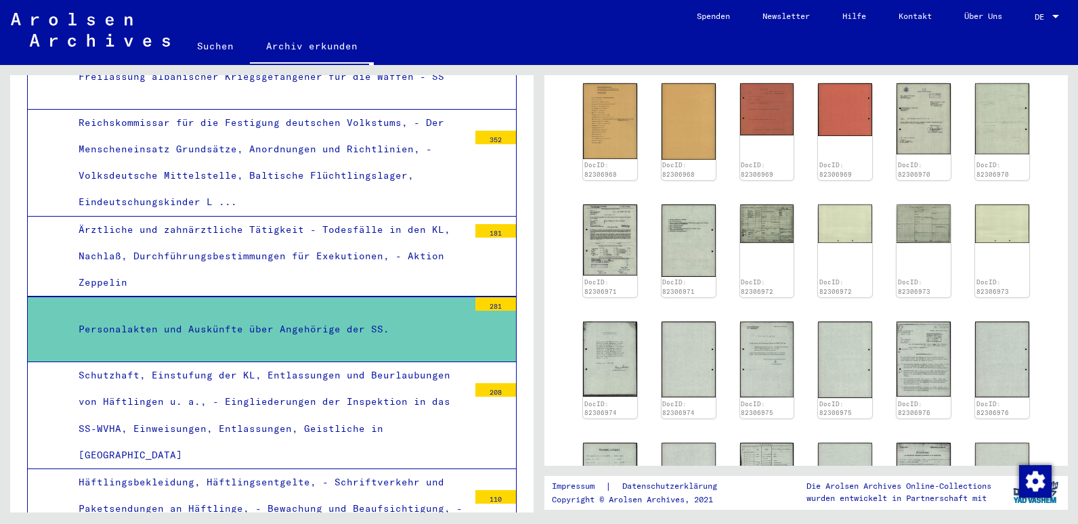
click at [207, 45] on link "Suchen" at bounding box center [215, 46] width 69 height 33
click at [207, 45] on link "Suchen" at bounding box center [215, 47] width 69 height 35
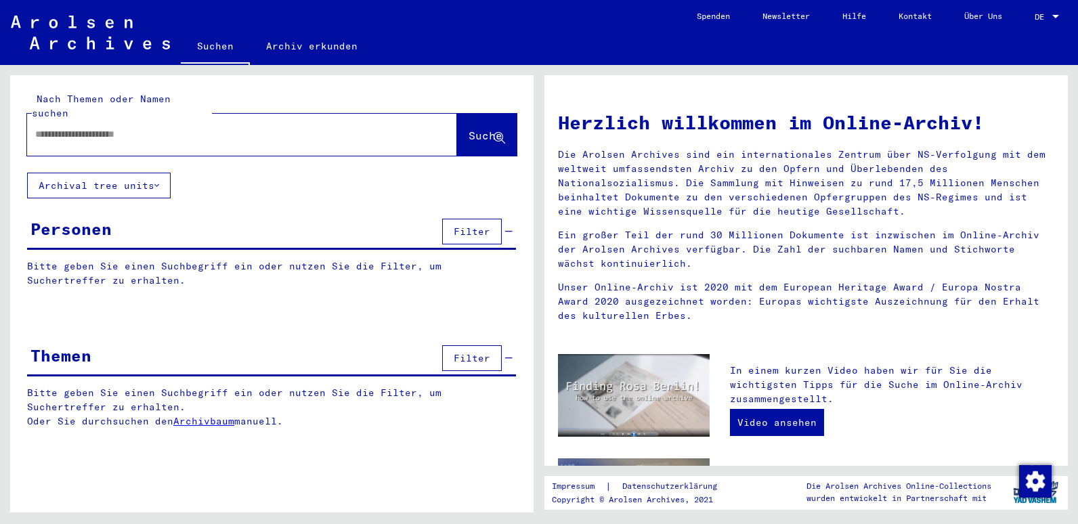
click at [194, 127] on input "text" at bounding box center [225, 134] width 381 height 14
type input "****"
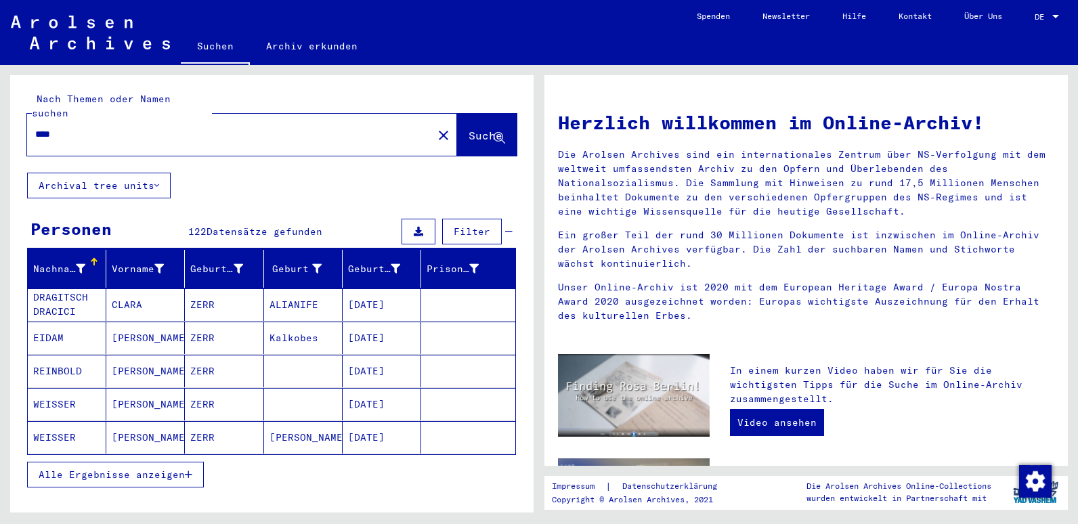
click at [152, 469] on span "Alle Ergebnisse anzeigen" at bounding box center [112, 475] width 146 height 12
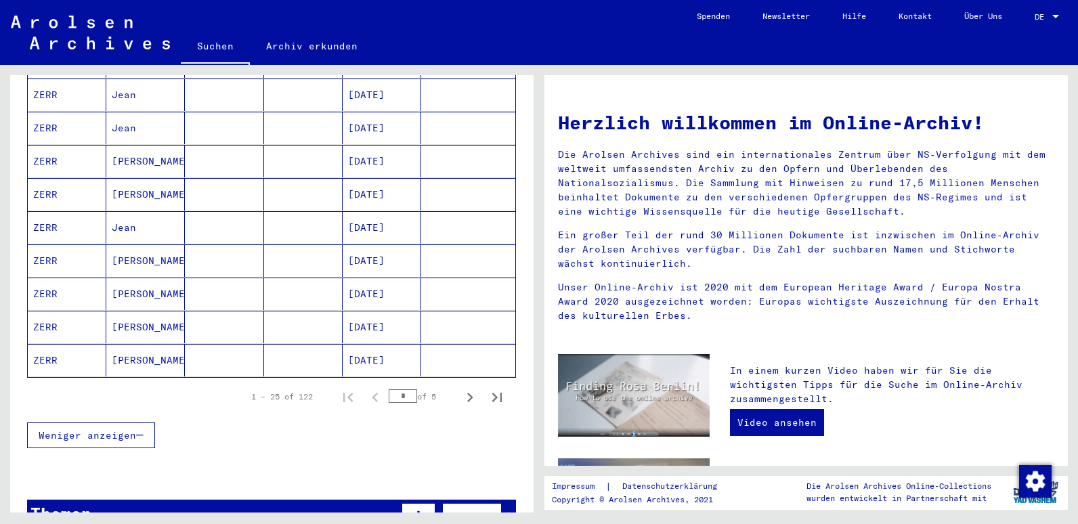
scroll to position [745, 0]
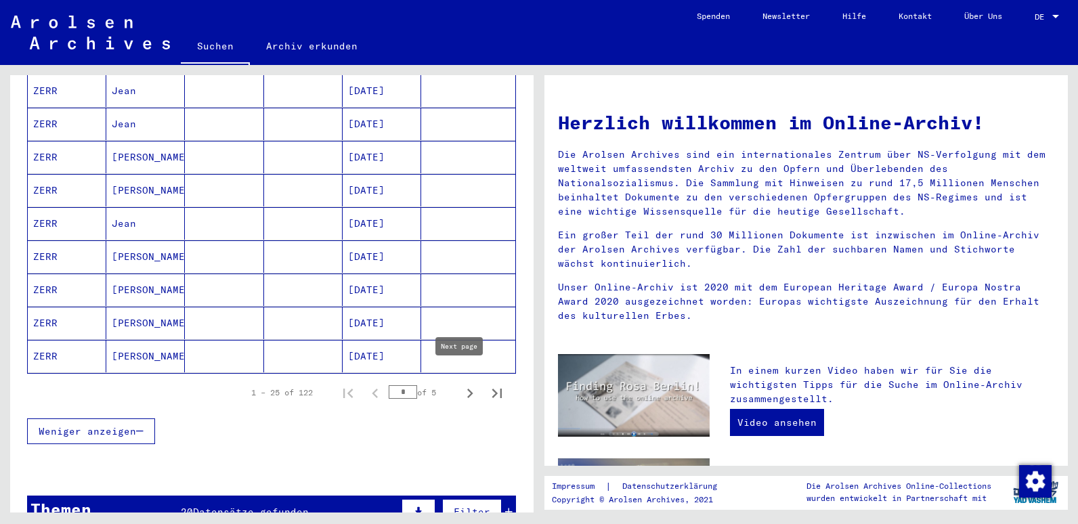
click at [461, 384] on icon "Next page" at bounding box center [470, 393] width 19 height 19
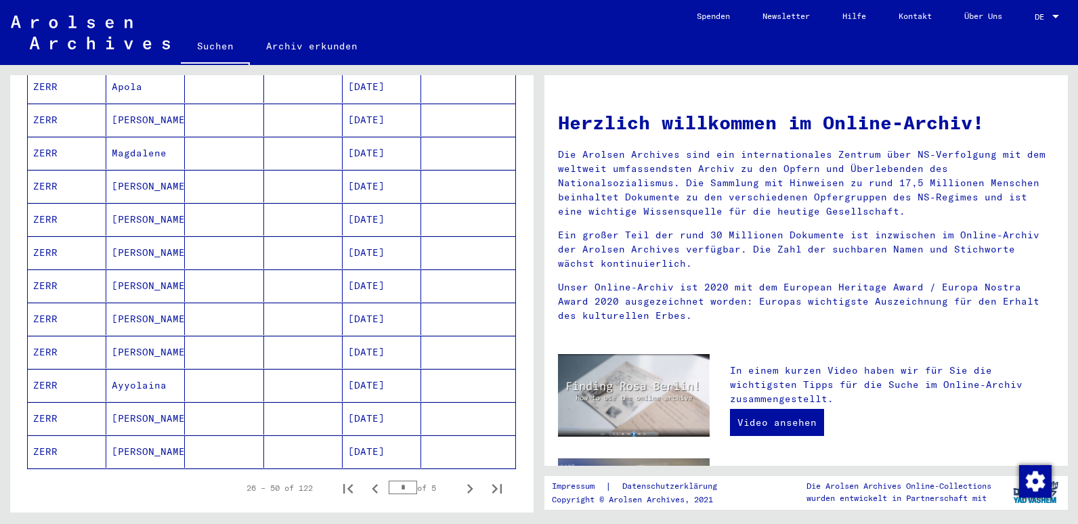
scroll to position [881, 0]
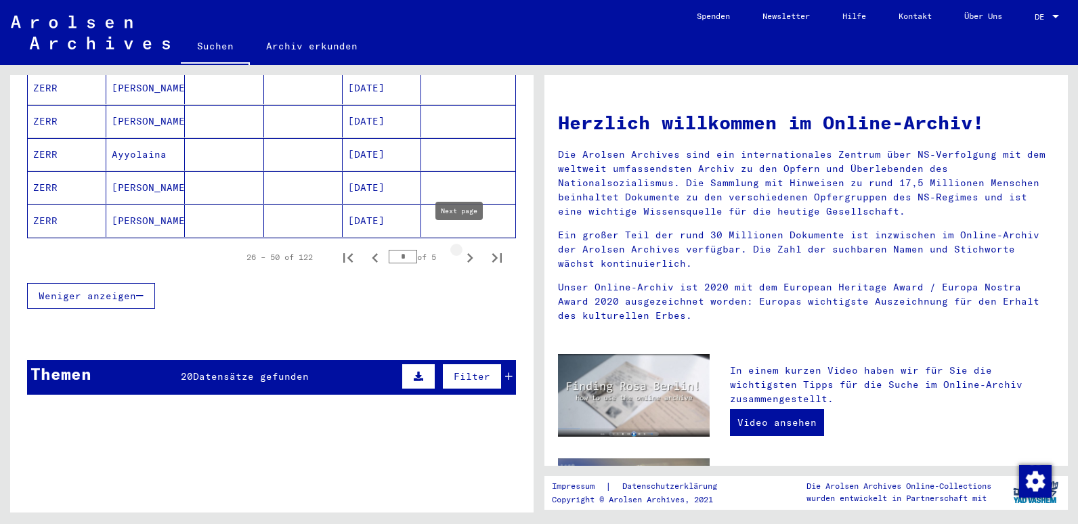
click at [467, 253] on icon "Next page" at bounding box center [470, 257] width 6 height 9
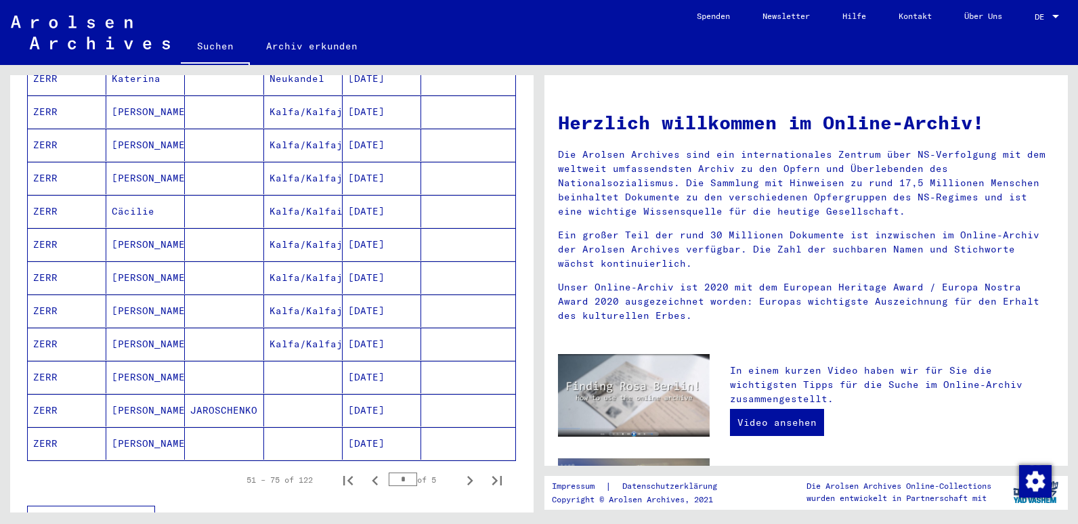
scroll to position [677, 0]
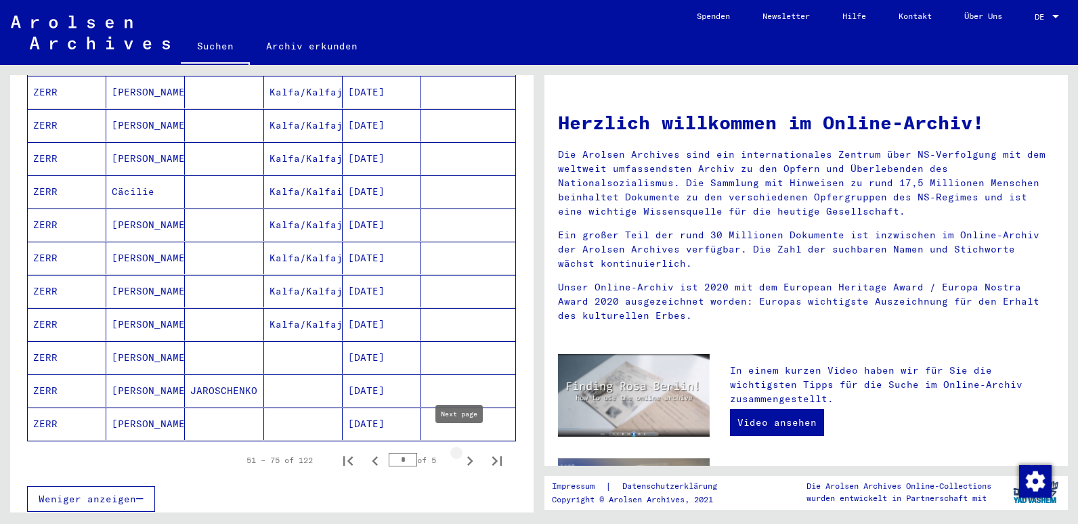
click at [463, 452] on icon "Next page" at bounding box center [470, 461] width 19 height 19
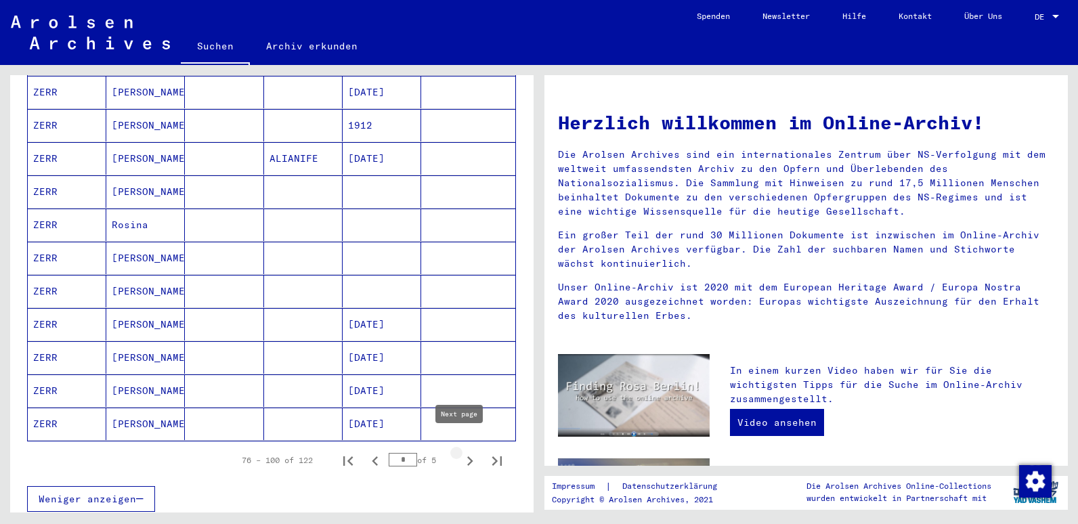
click at [462, 452] on icon "Next page" at bounding box center [470, 461] width 19 height 19
type input "*"
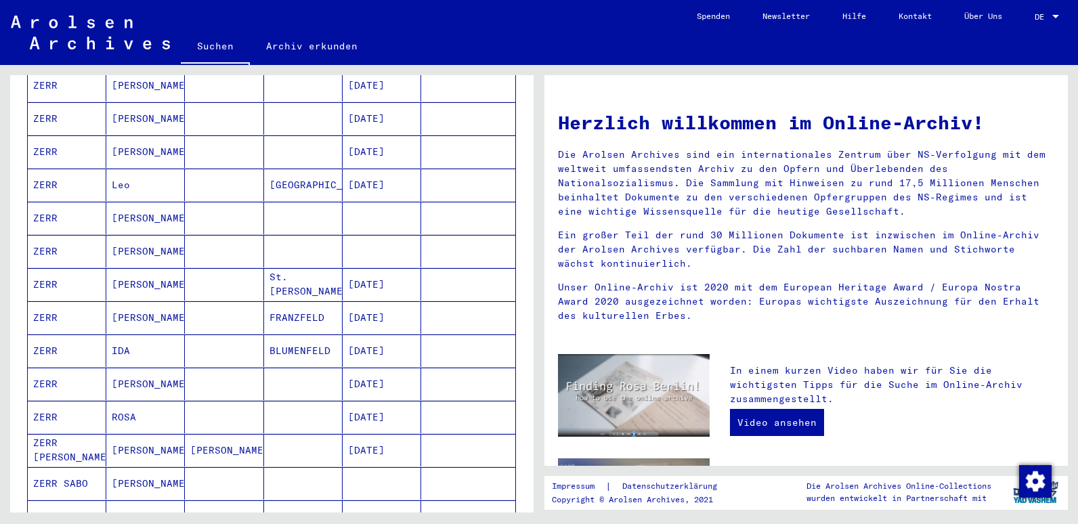
scroll to position [474, 0]
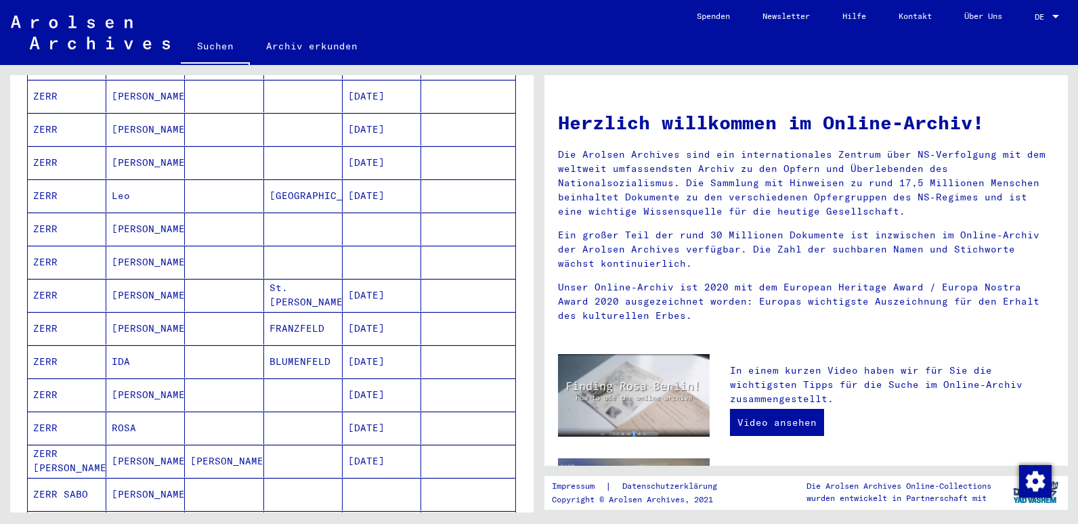
drag, startPoint x: 131, startPoint y: 315, endPoint x: 48, endPoint y: 314, distance: 83.3
click at [48, 314] on mat-cell "ZERR" at bounding box center [67, 328] width 79 height 33
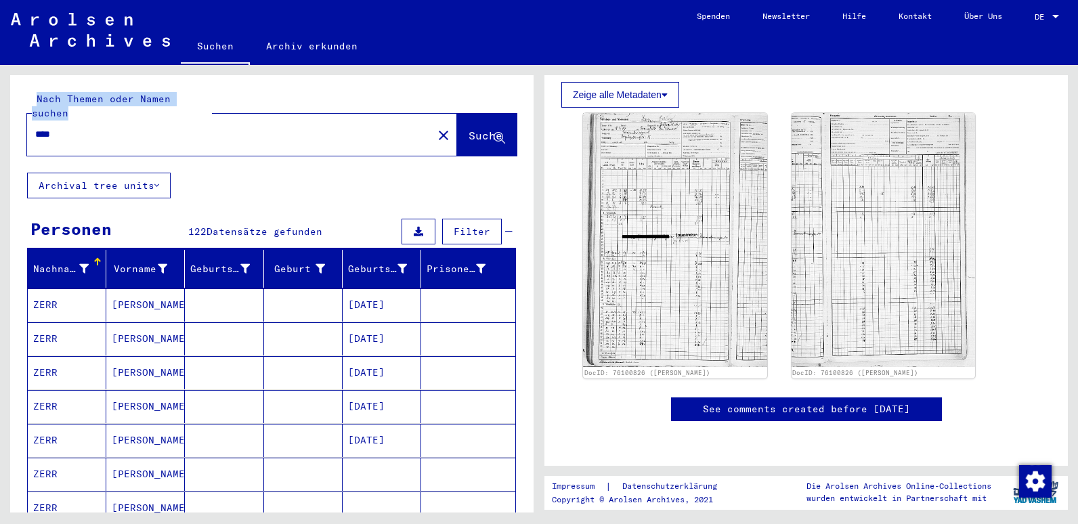
drag, startPoint x: 80, startPoint y: 112, endPoint x: -35, endPoint y: 118, distance: 114.6
click at [0, 118] on html "Suchen Archiv erkunden Spenden Newsletter Hilfe Kontakt Über Uns Suchen Archiv …" at bounding box center [539, 262] width 1078 height 524
drag, startPoint x: -35, startPoint y: 118, endPoint x: 66, endPoint y: 114, distance: 100.3
click at [66, 127] on input "****" at bounding box center [230, 134] width 390 height 14
drag, startPoint x: 67, startPoint y: 120, endPoint x: 6, endPoint y: 125, distance: 61.2
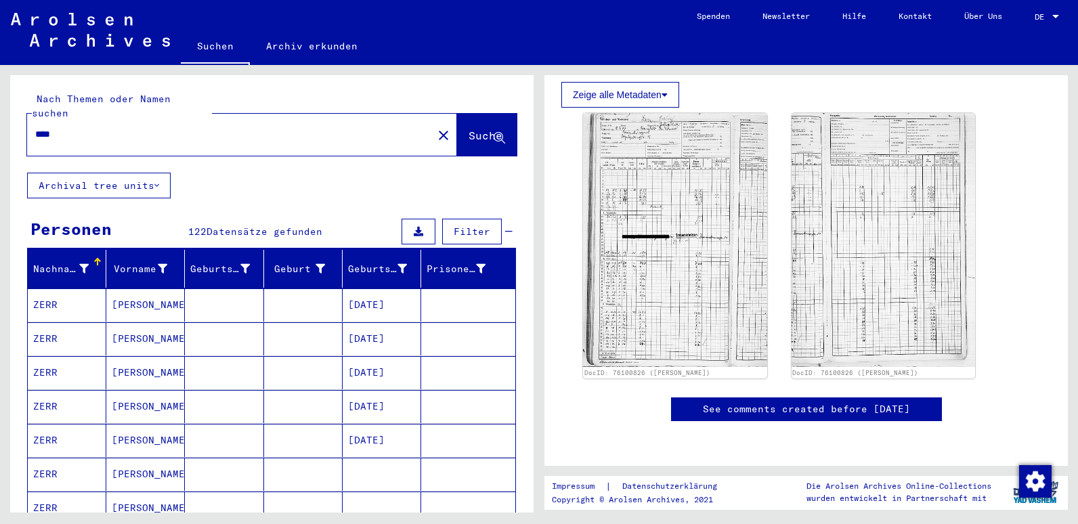
click at [6, 125] on div "Nach Themen oder Namen suchen **** close Suche Archival tree units Personen 122…" at bounding box center [269, 289] width 539 height 448
type input "********"
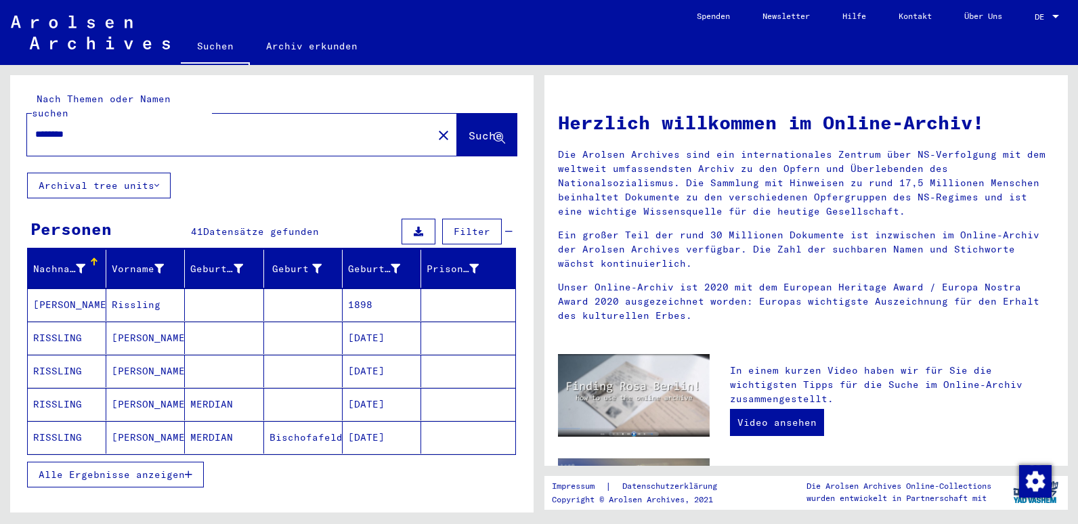
click at [139, 469] on span "Alle Ergebnisse anzeigen" at bounding box center [112, 475] width 146 height 12
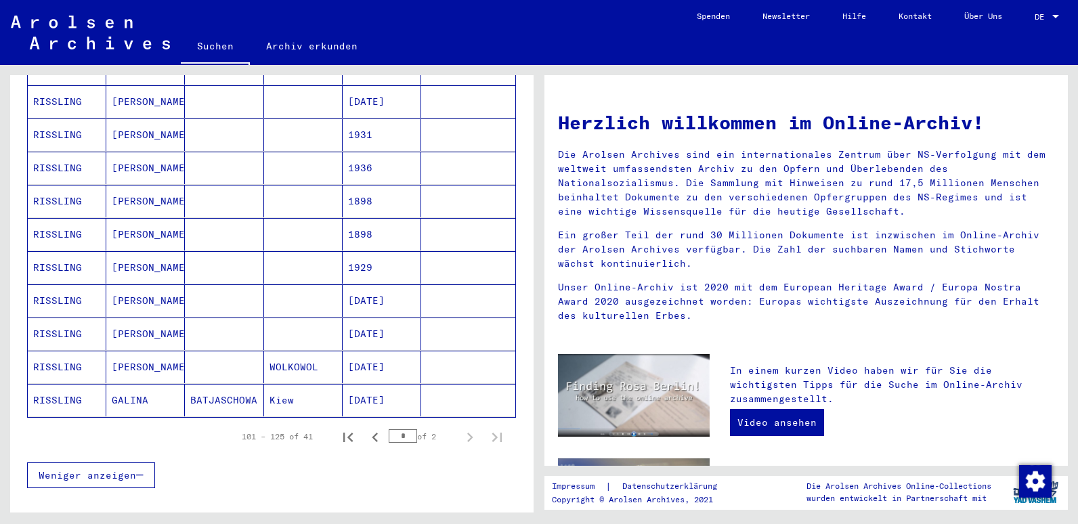
scroll to position [813, 0]
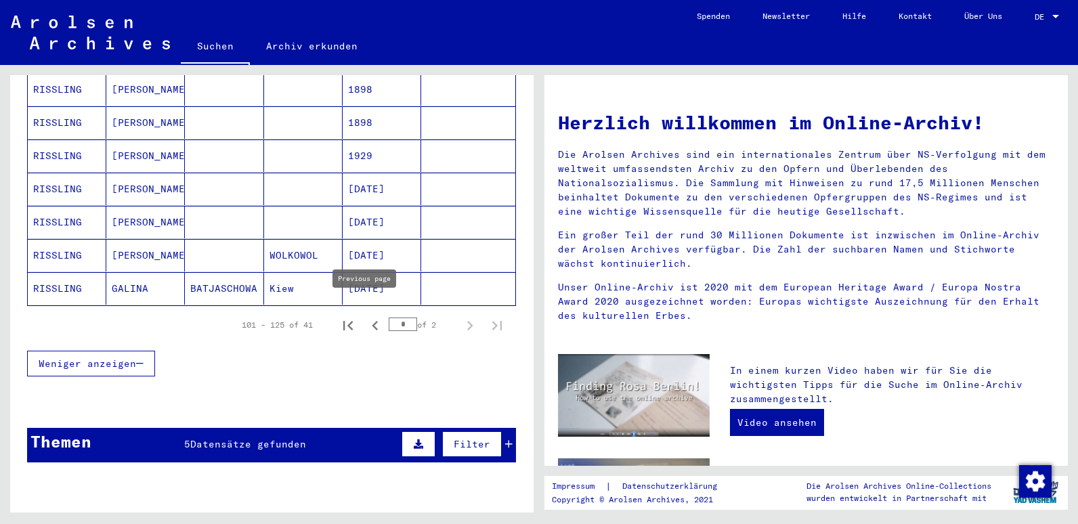
click at [366, 316] on icon "Previous page" at bounding box center [375, 325] width 19 height 19
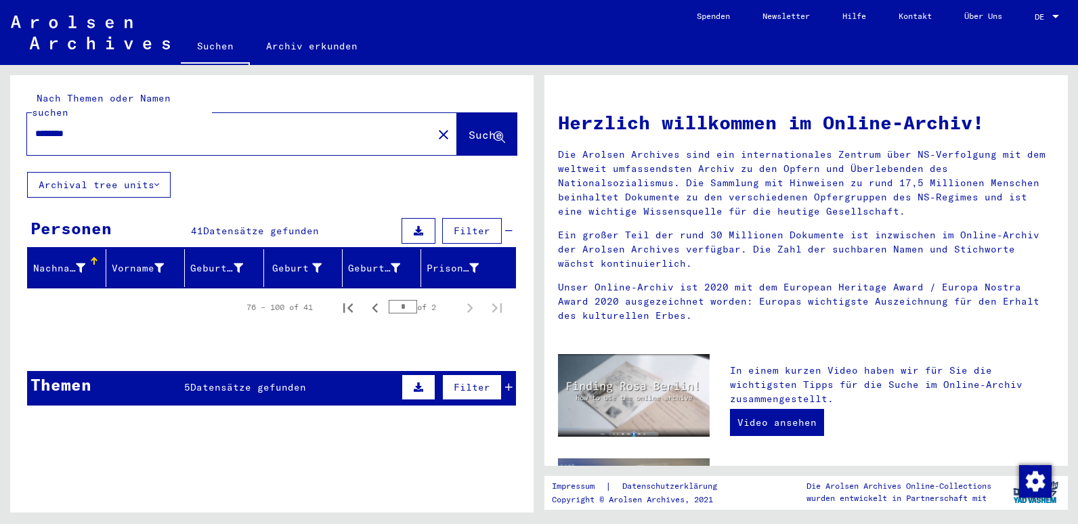
scroll to position [0, 0]
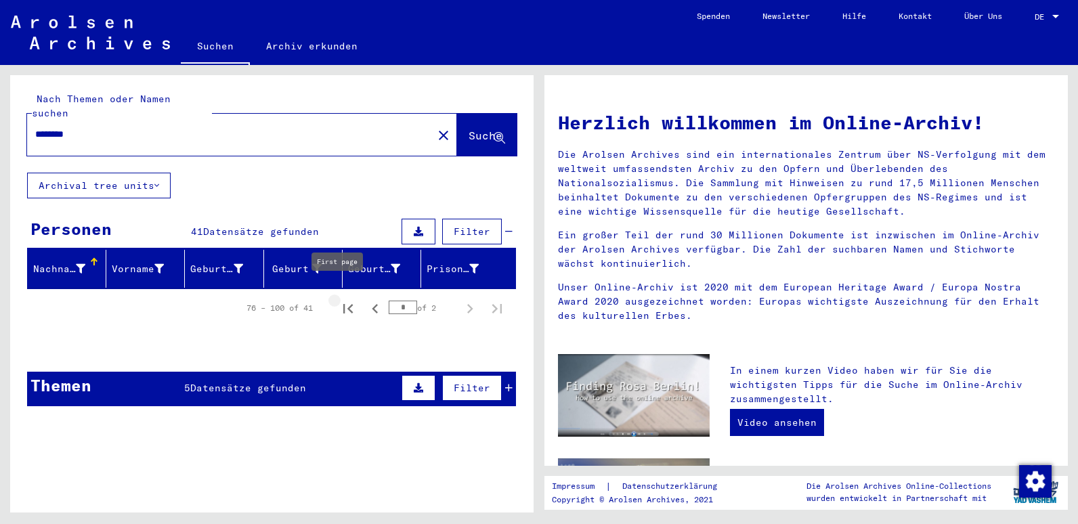
click at [343, 304] on icon "First page" at bounding box center [347, 308] width 9 height 9
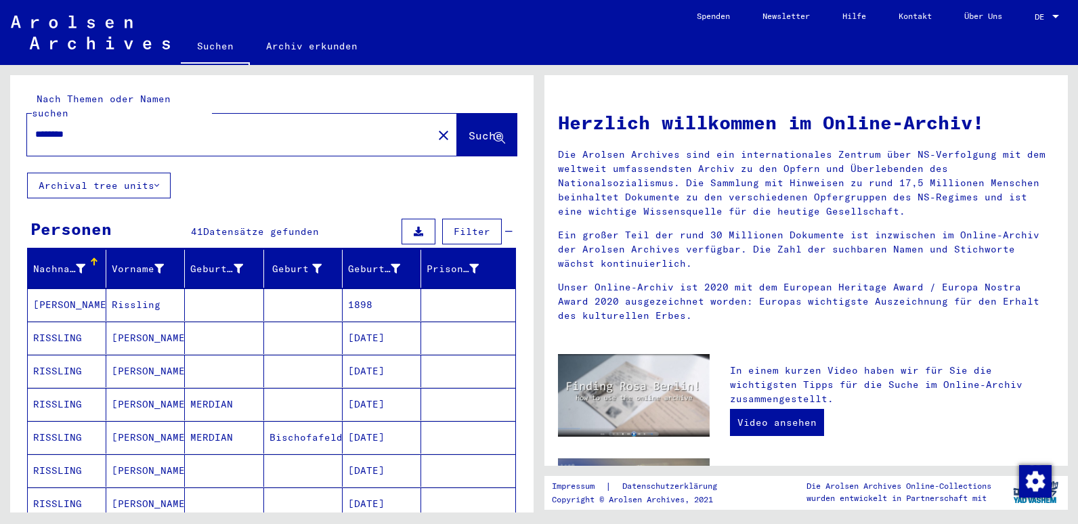
click at [124, 289] on mat-cell "Rissling" at bounding box center [145, 305] width 79 height 33
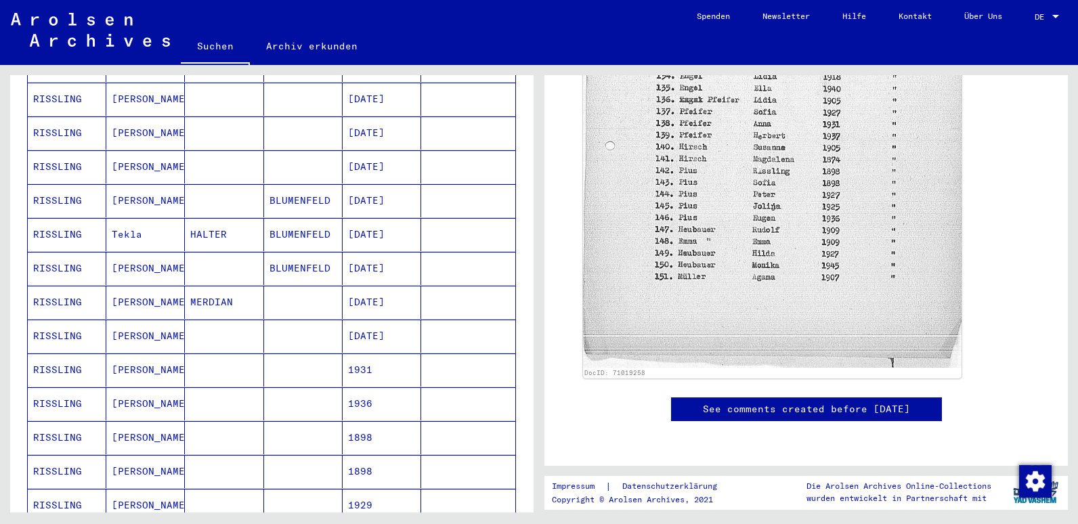
scroll to position [677, 0]
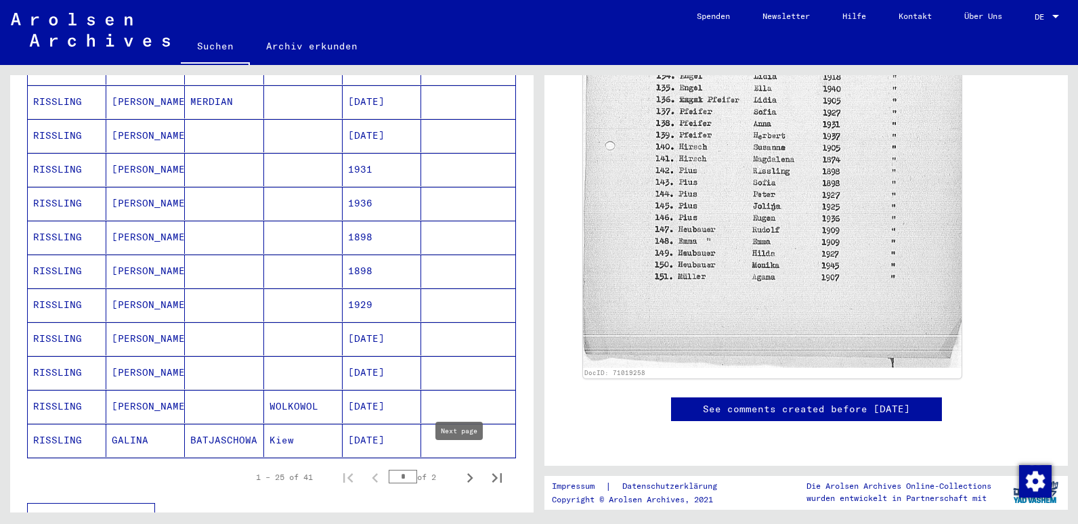
click at [465, 469] on icon "Next page" at bounding box center [470, 478] width 19 height 19
type input "*"
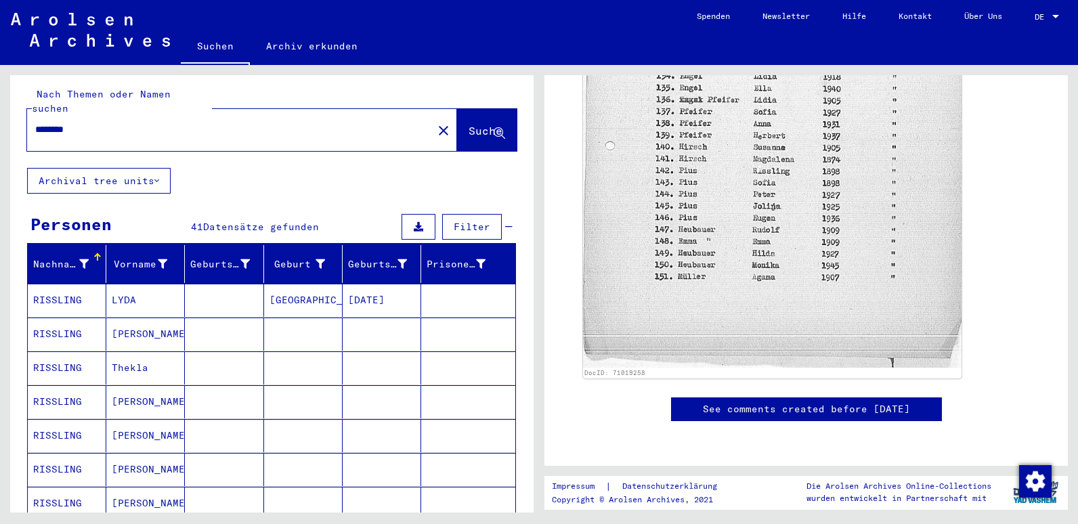
scroll to position [0, 0]
